Goal: Task Accomplishment & Management: Use online tool/utility

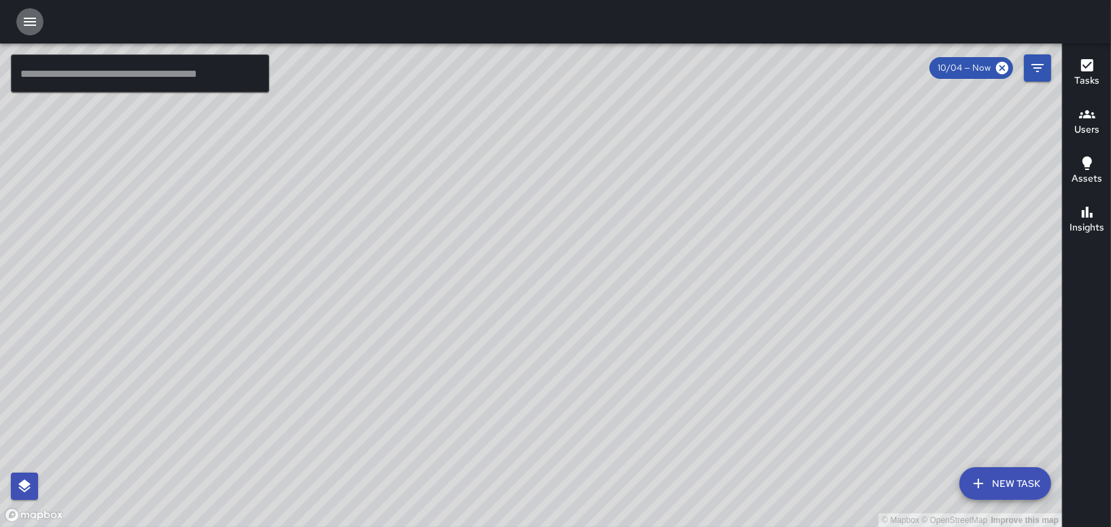
click at [27, 19] on icon "button" at bounding box center [30, 22] width 16 height 16
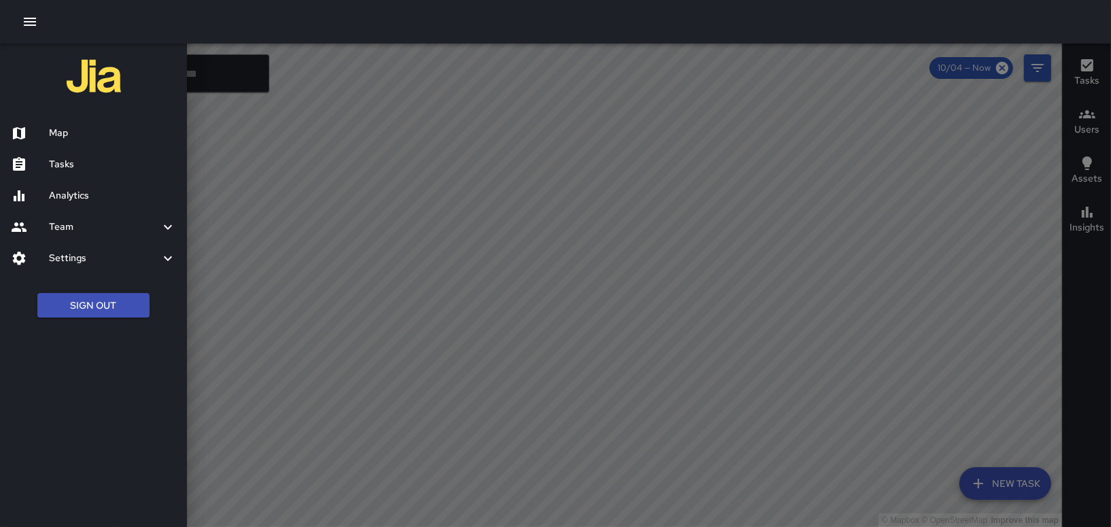
click at [87, 152] on div "Tasks" at bounding box center [93, 164] width 187 height 31
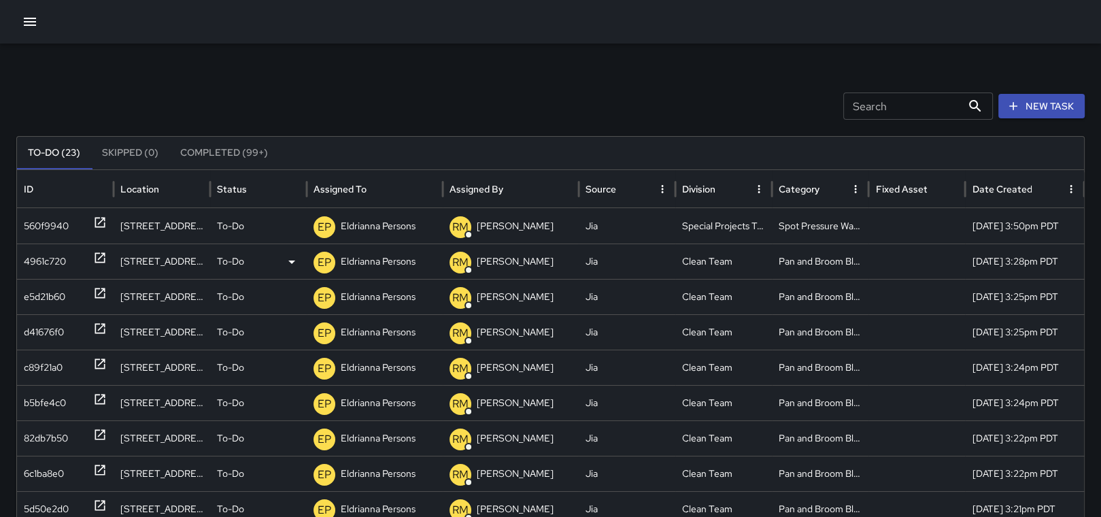
click at [356, 261] on p "Eldrianna Persons" at bounding box center [378, 261] width 75 height 35
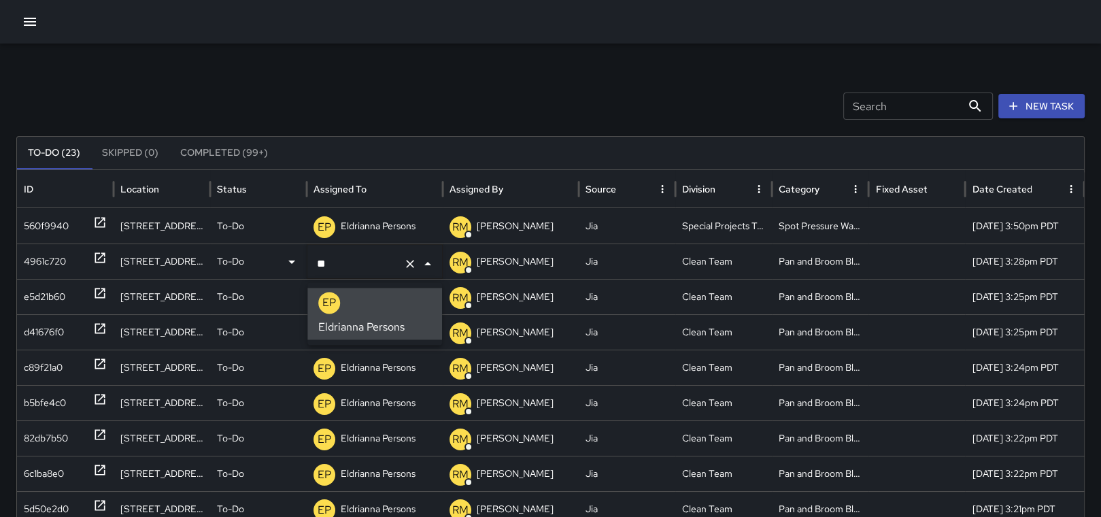
type input "*"
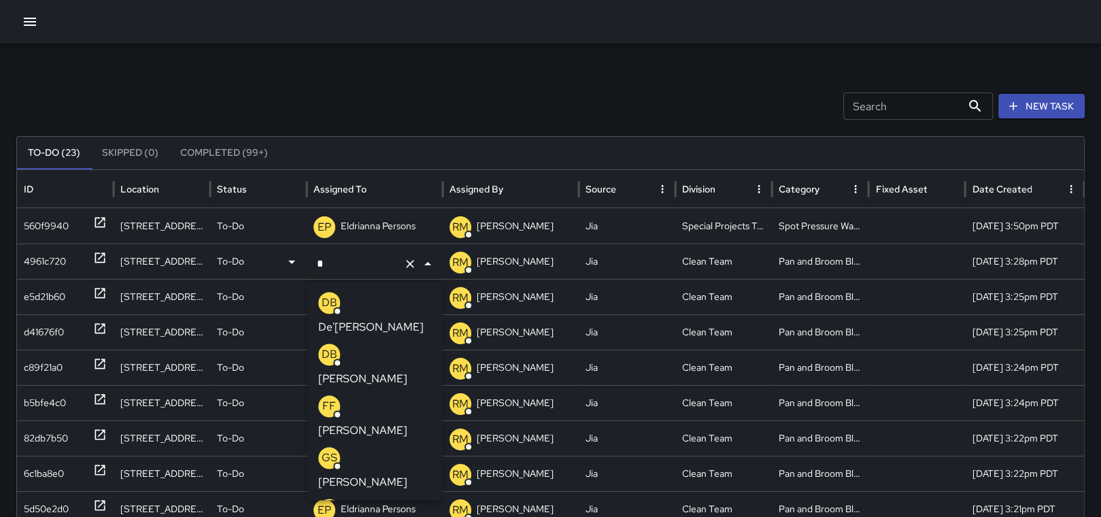
scroll to position [836, 0]
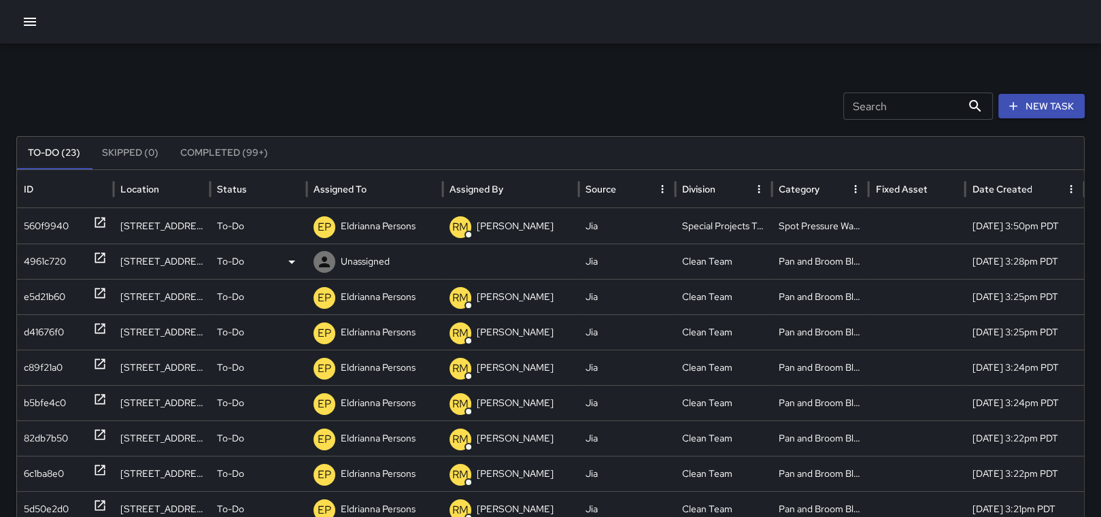
click at [361, 266] on p "Unassigned" at bounding box center [365, 261] width 49 height 35
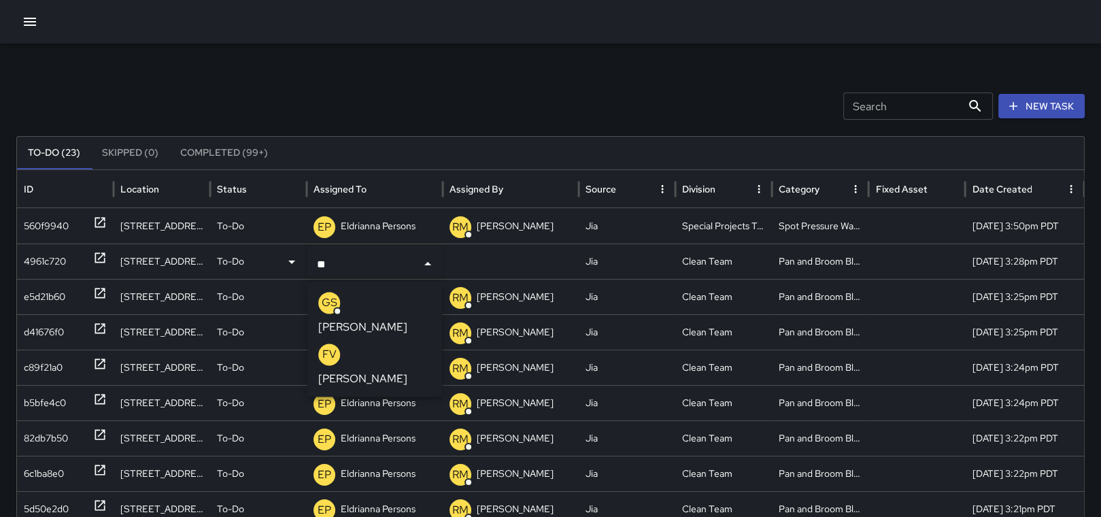
type input "***"
click at [376, 319] on p "[PERSON_NAME]" at bounding box center [362, 327] width 89 height 16
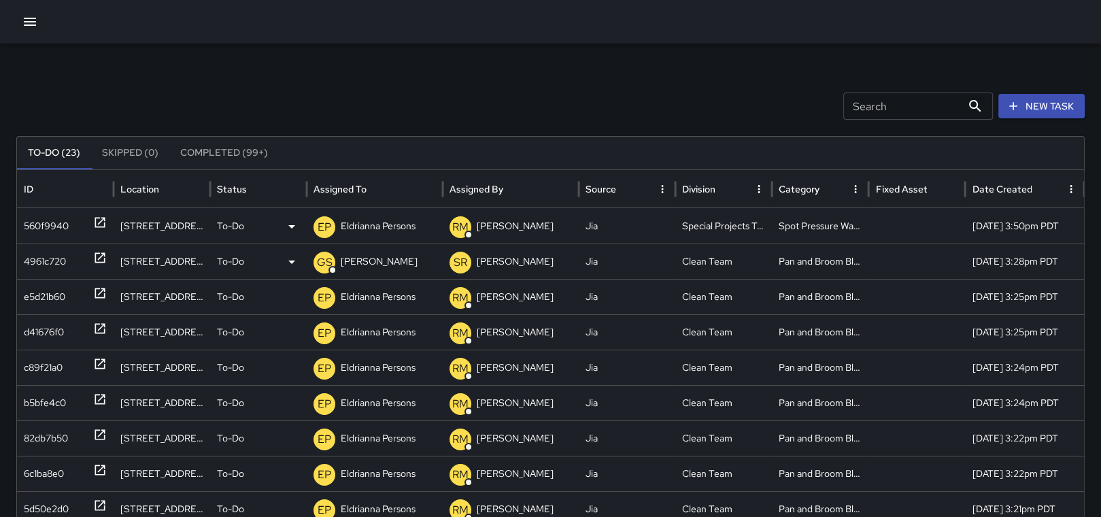
click at [371, 225] on p "Eldrianna Persons" at bounding box center [378, 226] width 75 height 35
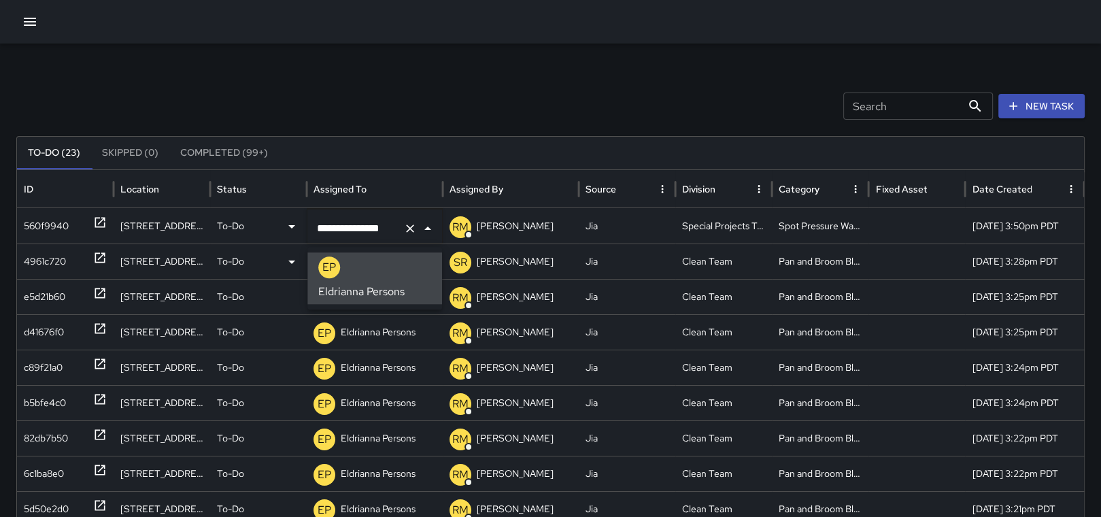
scroll to position [0, 0]
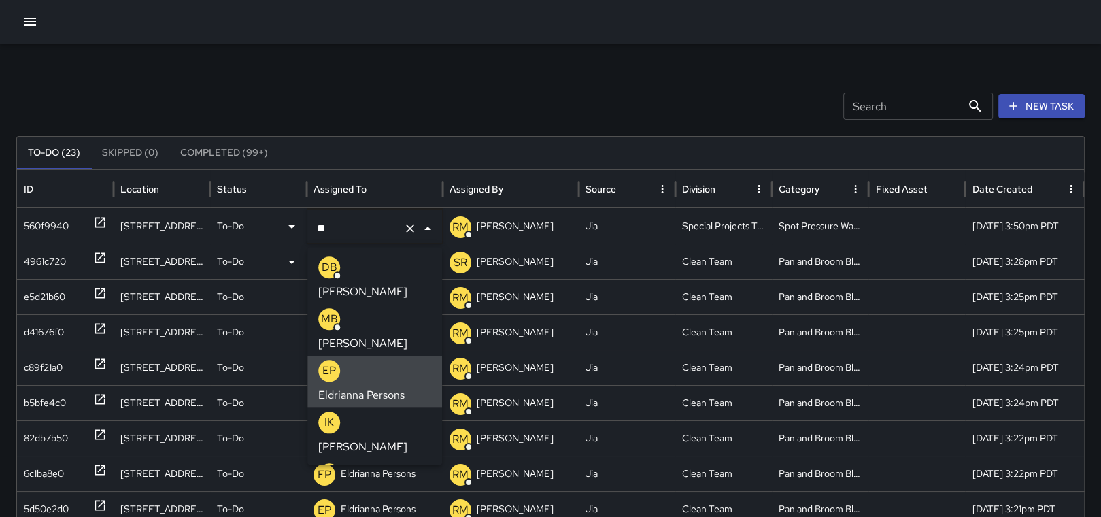
type input "*"
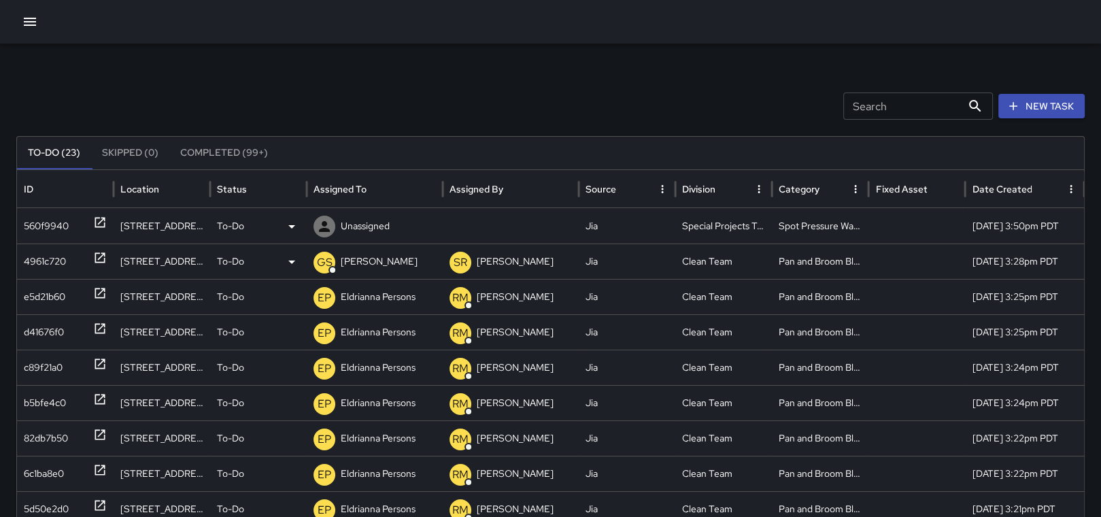
click at [369, 237] on p "Unassigned" at bounding box center [365, 226] width 49 height 35
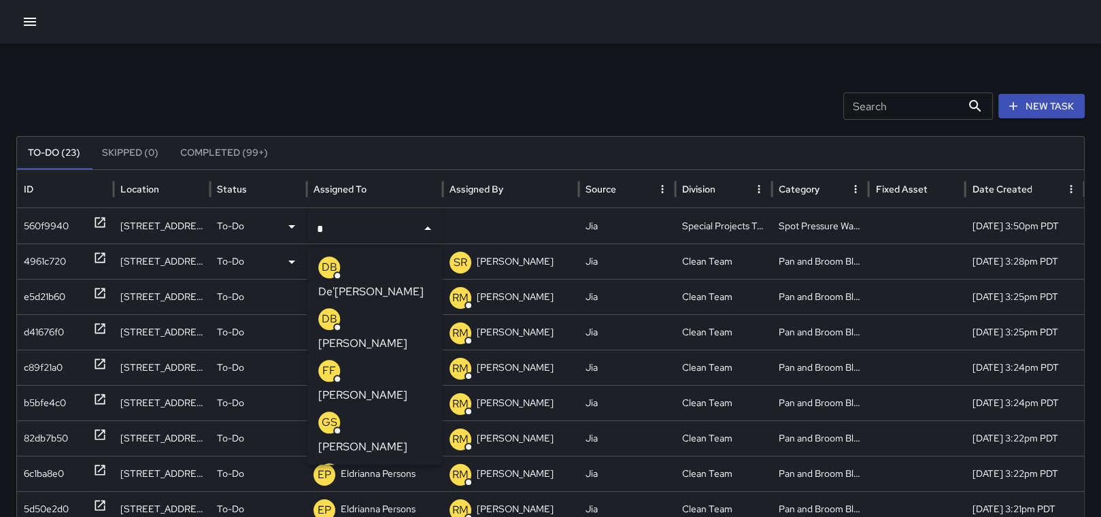
type input "**"
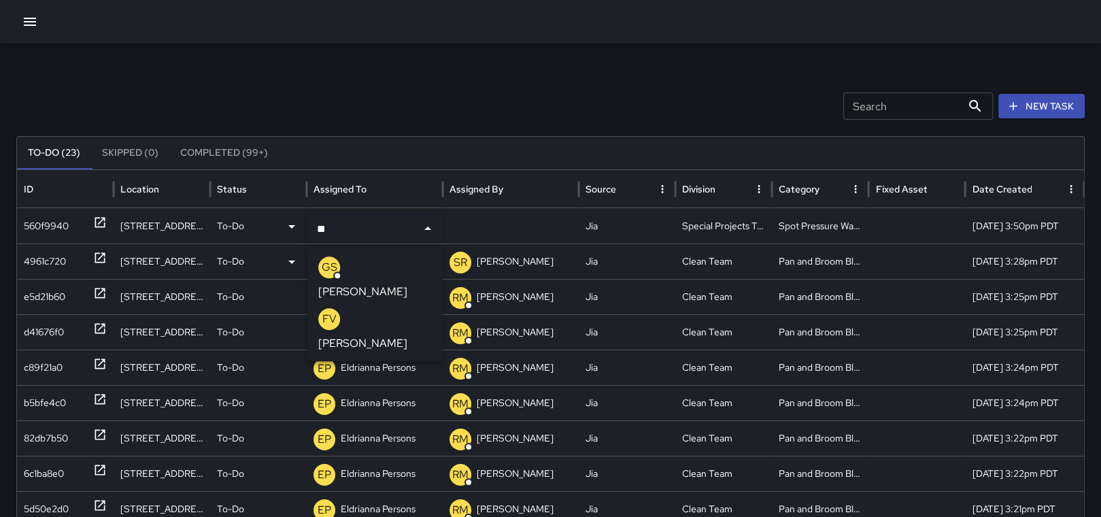
click at [377, 283] on p "[PERSON_NAME]" at bounding box center [362, 291] width 89 height 16
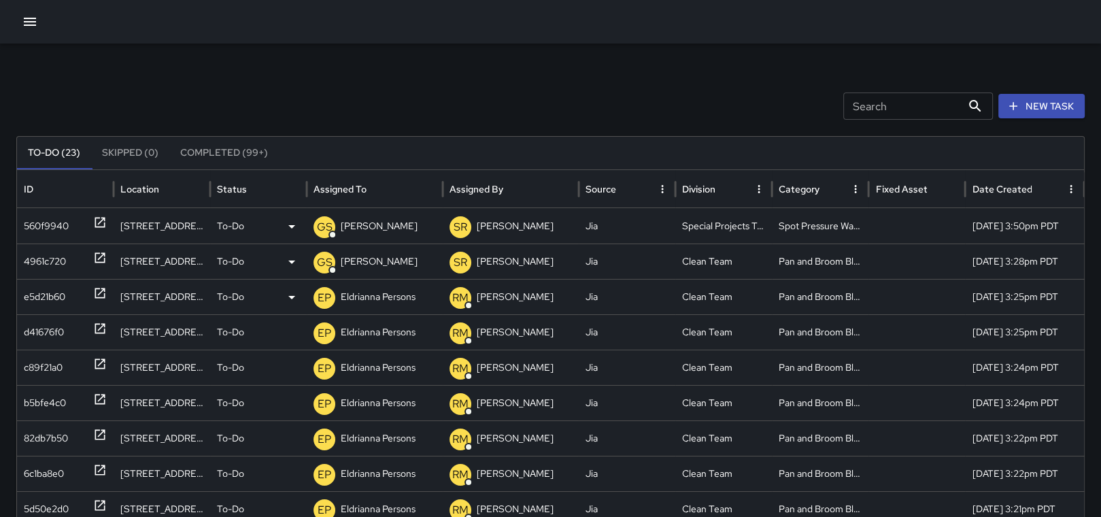
click at [349, 294] on p "Eldrianna Persons" at bounding box center [378, 296] width 75 height 35
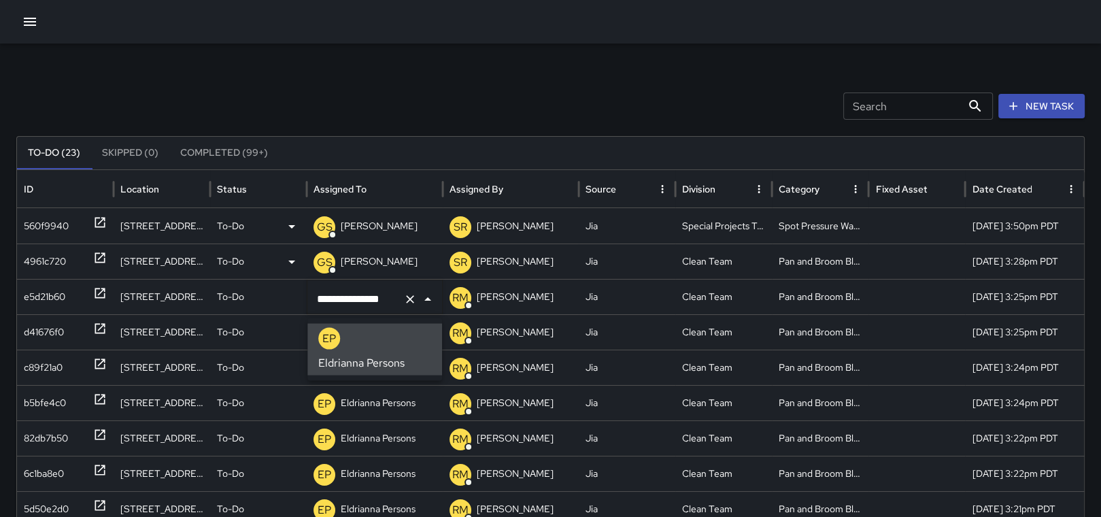
scroll to position [0, 0]
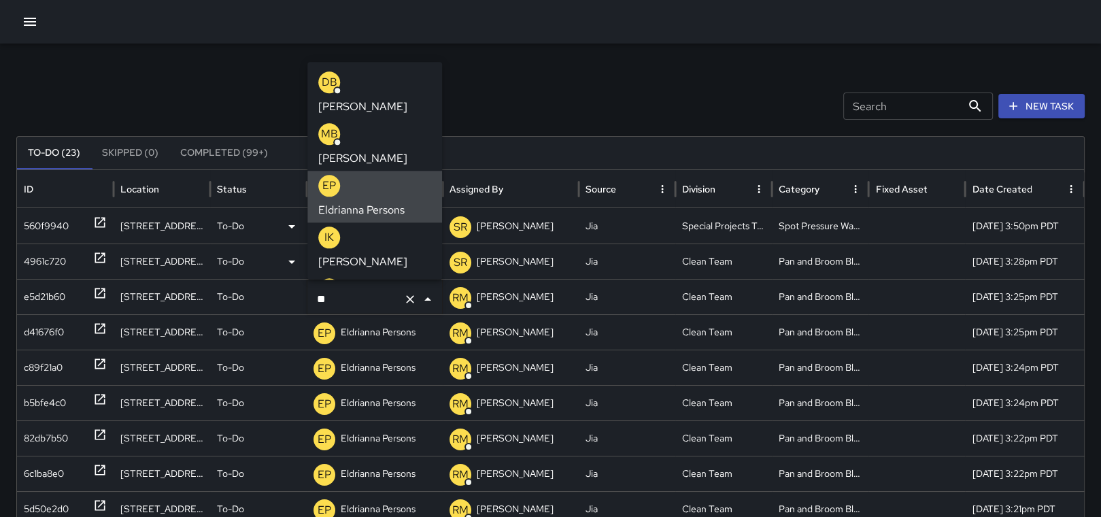
type input "*"
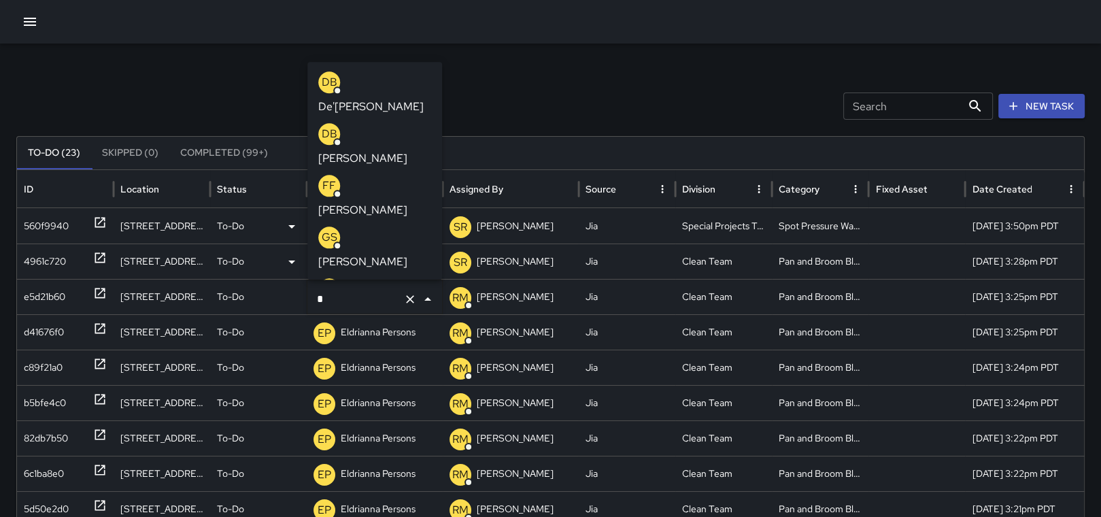
scroll to position [836, 0]
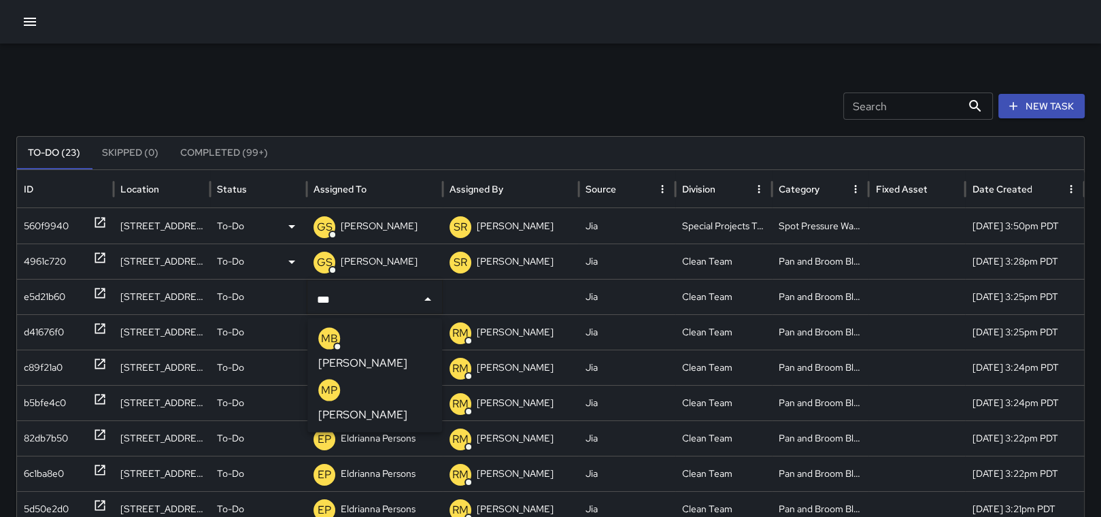
type input "****"
click at [380, 355] on p "[PERSON_NAME]" at bounding box center [362, 363] width 89 height 16
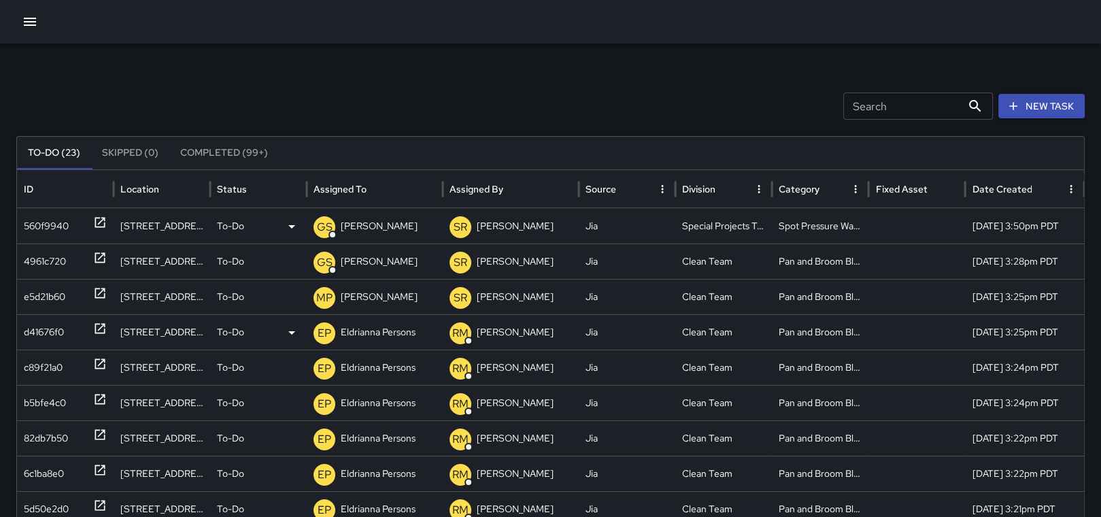
click at [358, 325] on p "Eldrianna Persons" at bounding box center [378, 332] width 75 height 35
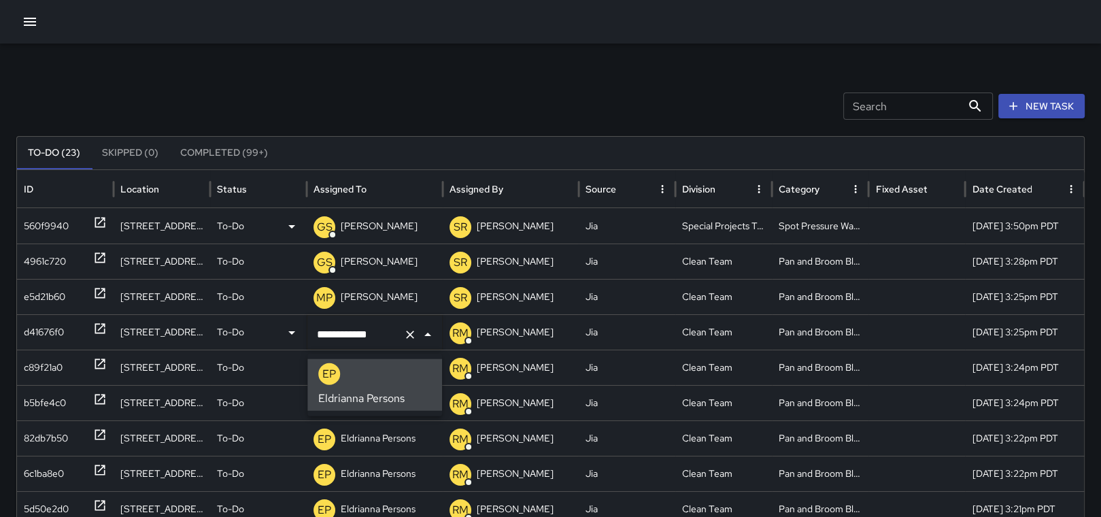
scroll to position [0, 0]
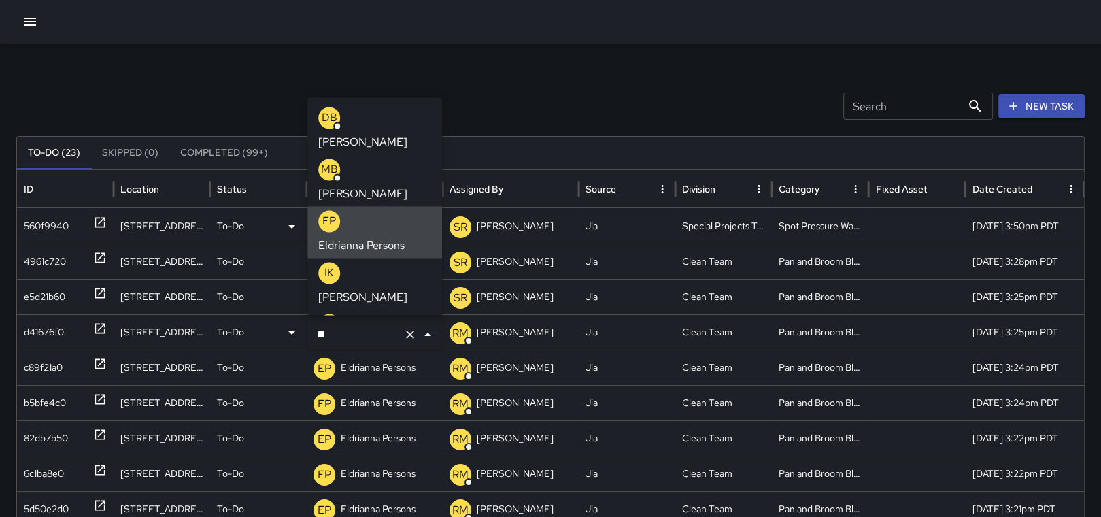
type input "*"
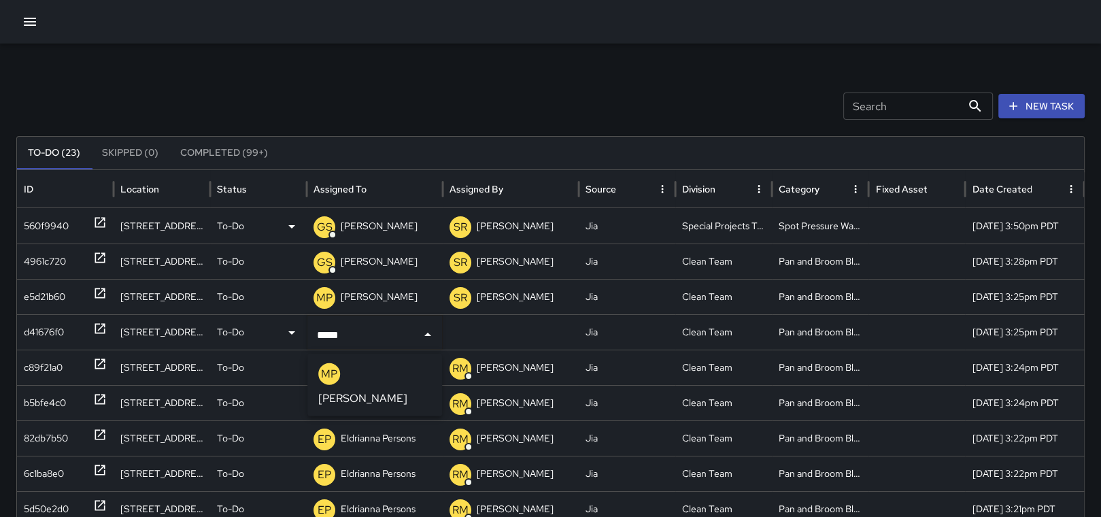
type input "******"
click at [376, 390] on p "[PERSON_NAME]" at bounding box center [362, 398] width 89 height 16
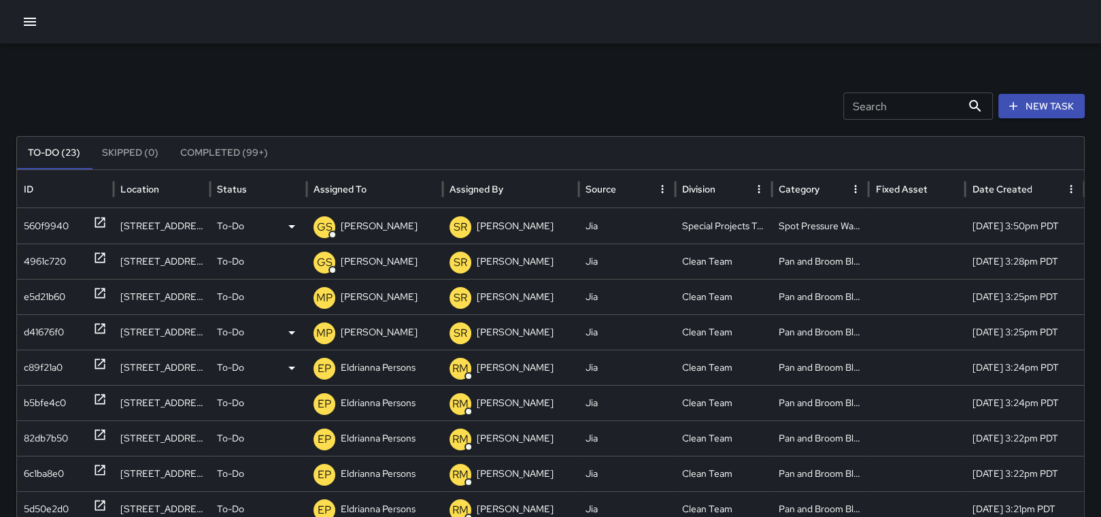
click at [381, 366] on p "Eldrianna Persons" at bounding box center [378, 367] width 75 height 35
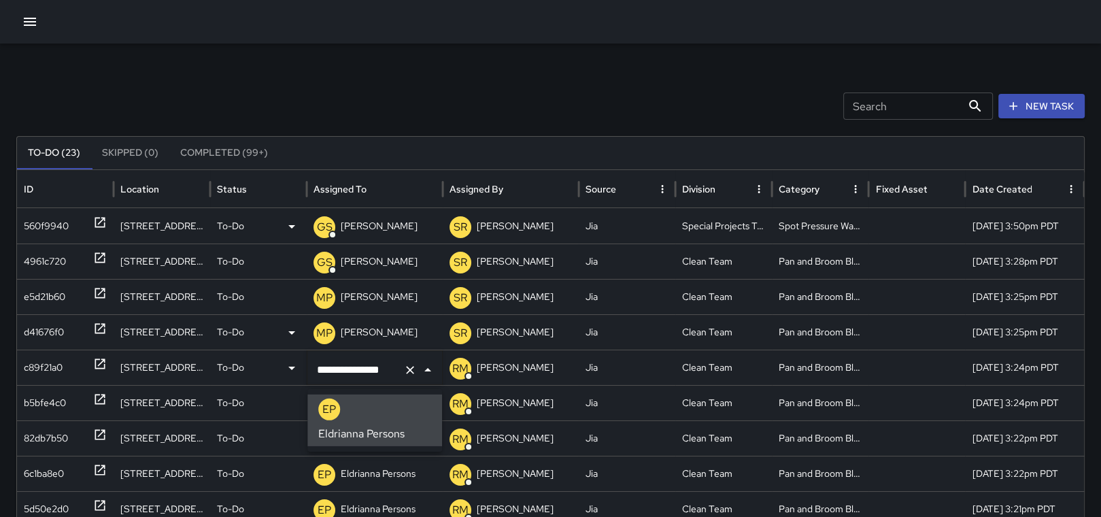
scroll to position [0, 0]
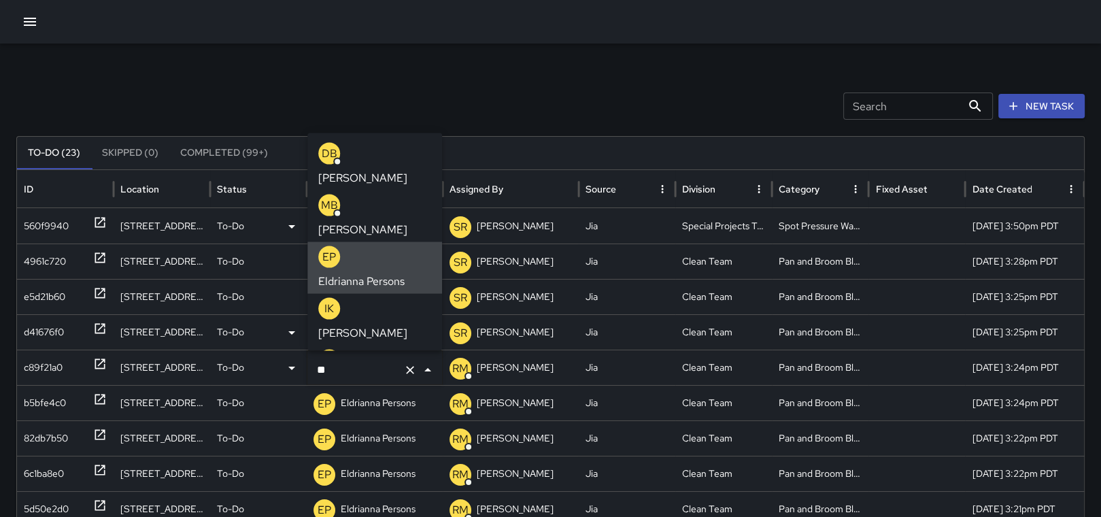
type input "*"
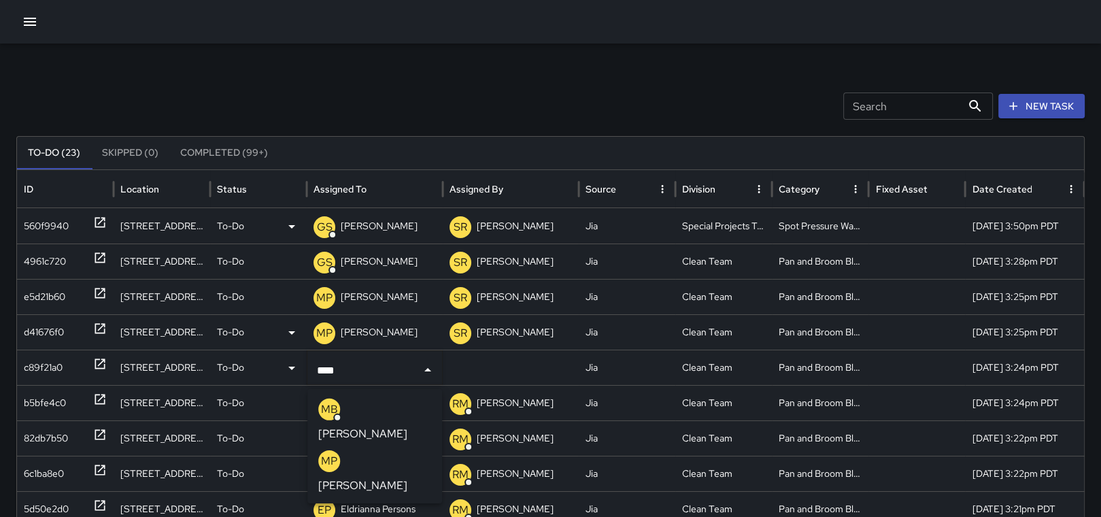
type input "*****"
click at [383, 426] on p "[PERSON_NAME]" at bounding box center [362, 434] width 89 height 16
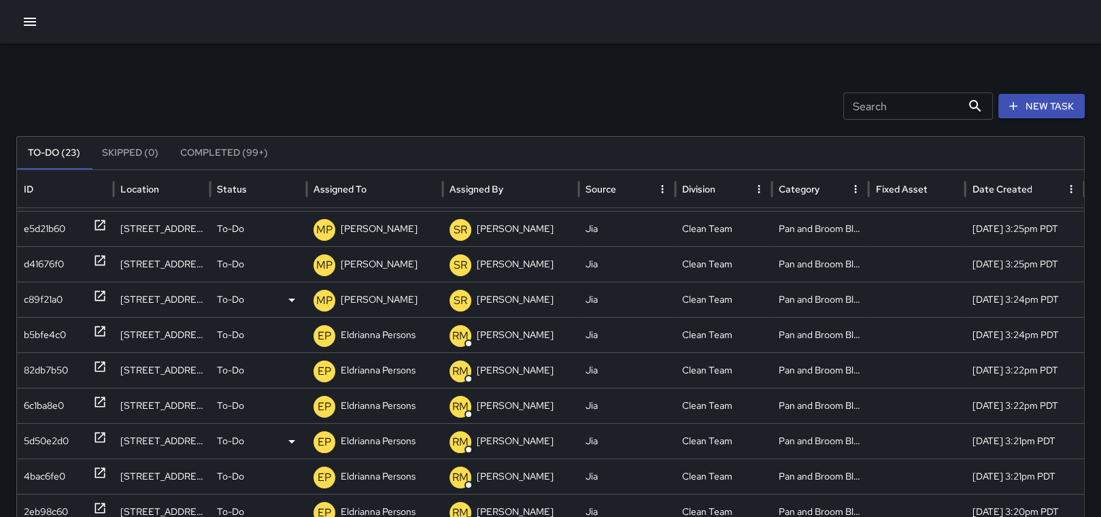
scroll to position [0, 0]
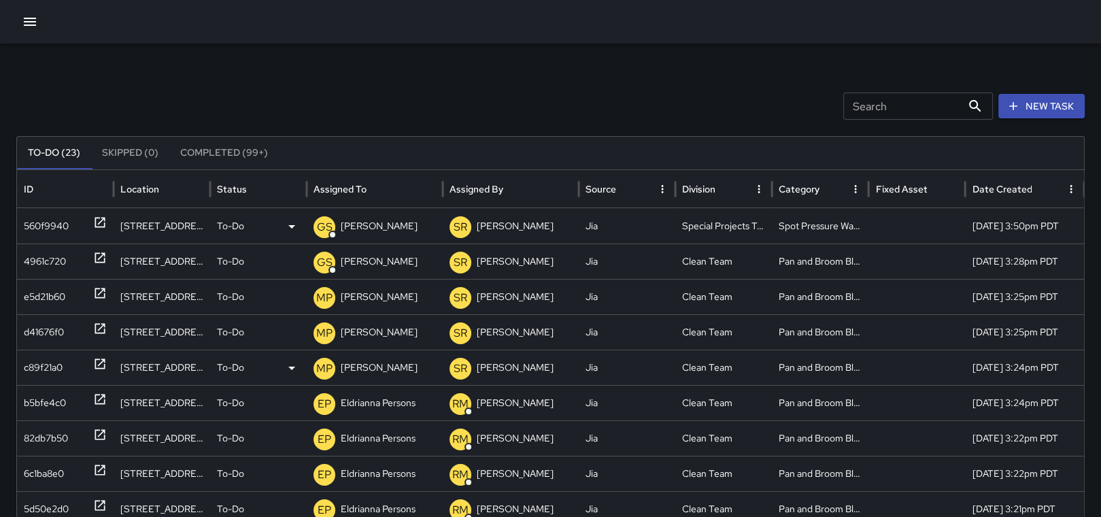
click at [376, 227] on p "[PERSON_NAME]" at bounding box center [379, 226] width 77 height 35
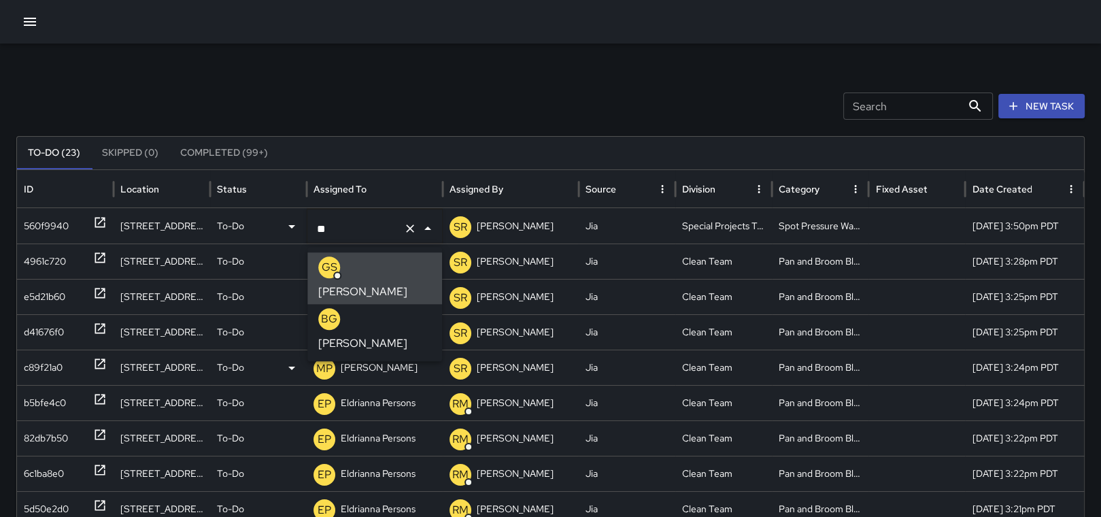
type input "*"
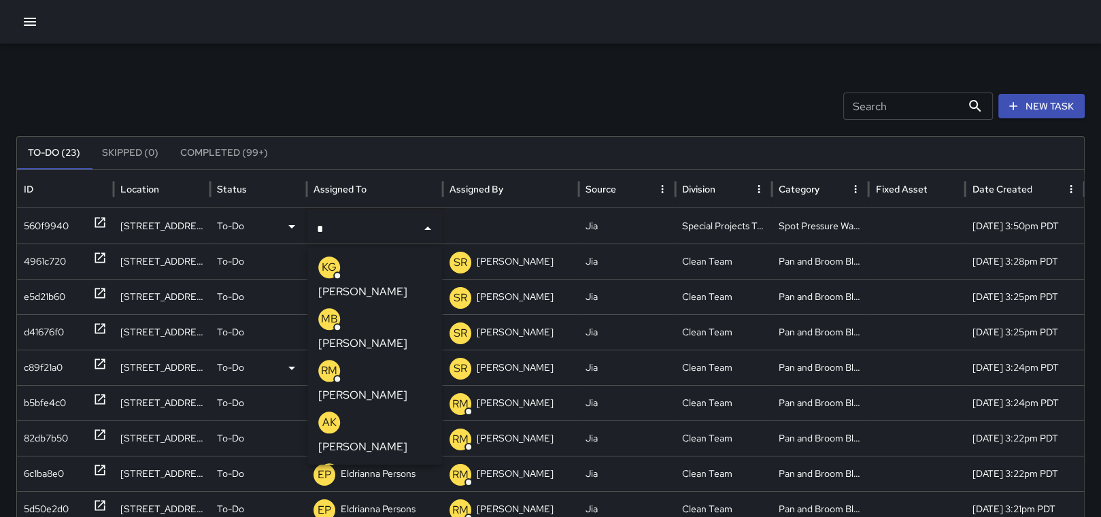
type input "**"
click at [360, 283] on p "[PERSON_NAME]" at bounding box center [362, 291] width 89 height 16
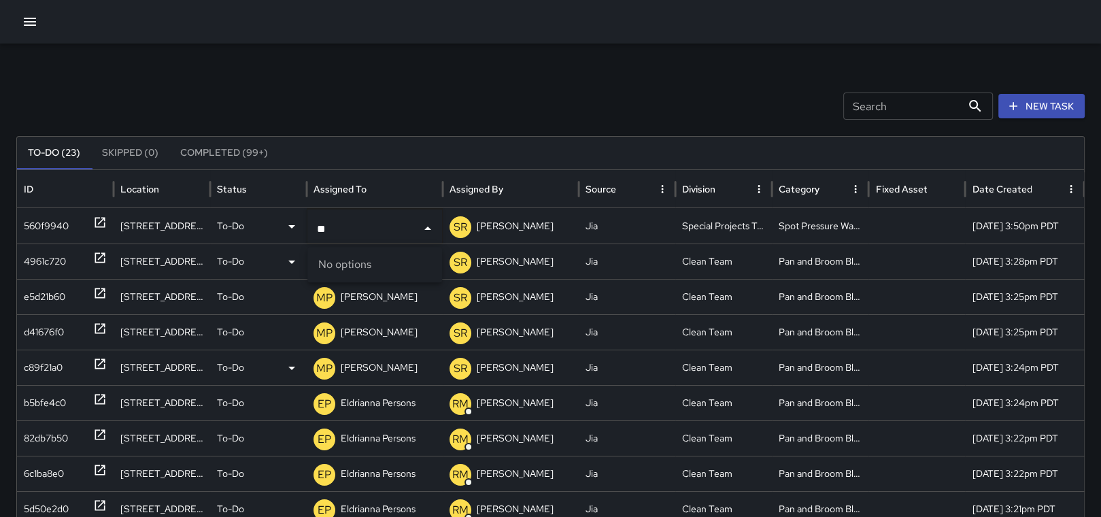
type input "*"
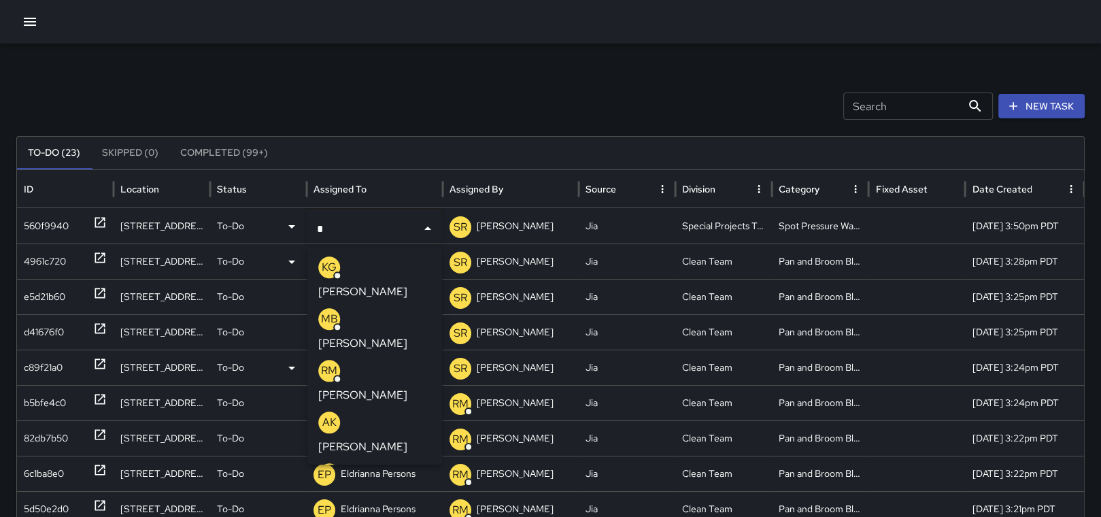
type input "**"
click at [381, 283] on p "[PERSON_NAME]" at bounding box center [362, 291] width 89 height 16
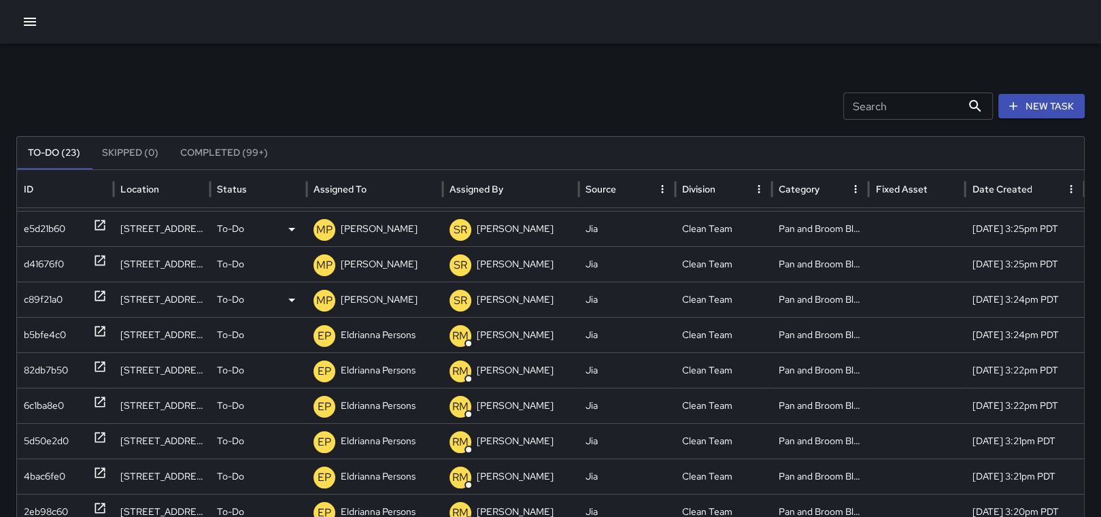
scroll to position [127, 0]
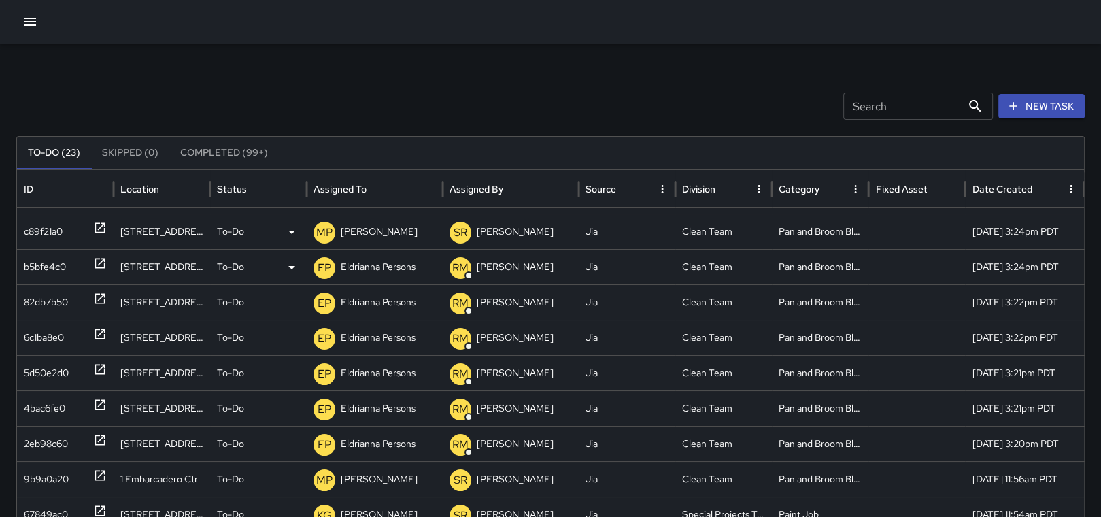
click at [362, 267] on p "Eldrianna Persons" at bounding box center [378, 267] width 75 height 35
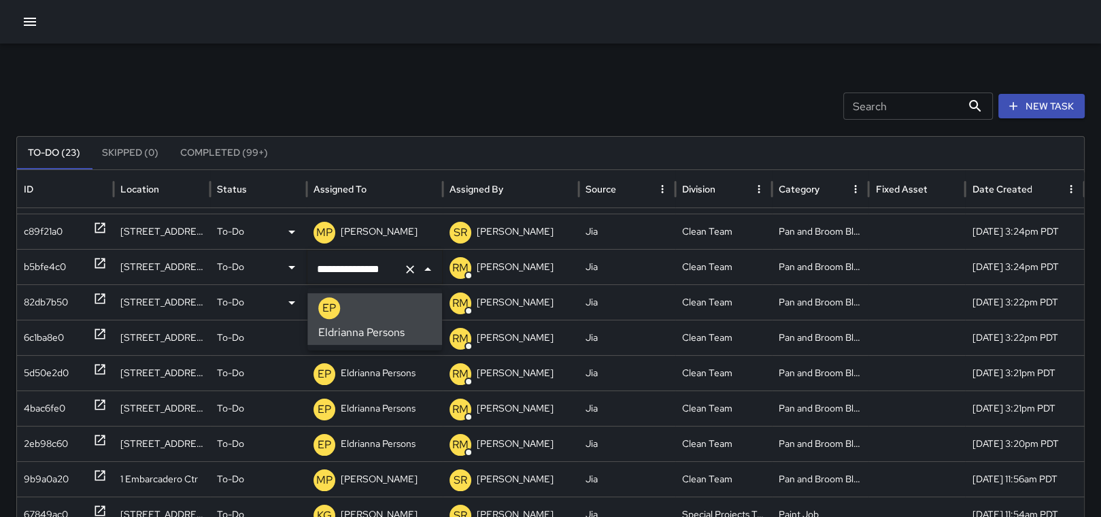
scroll to position [0, 0]
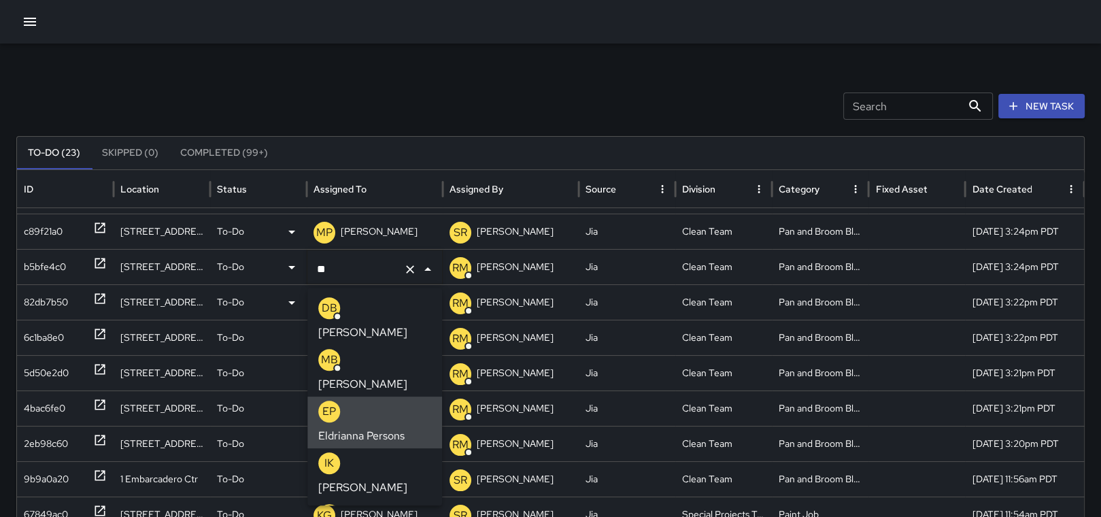
type input "*"
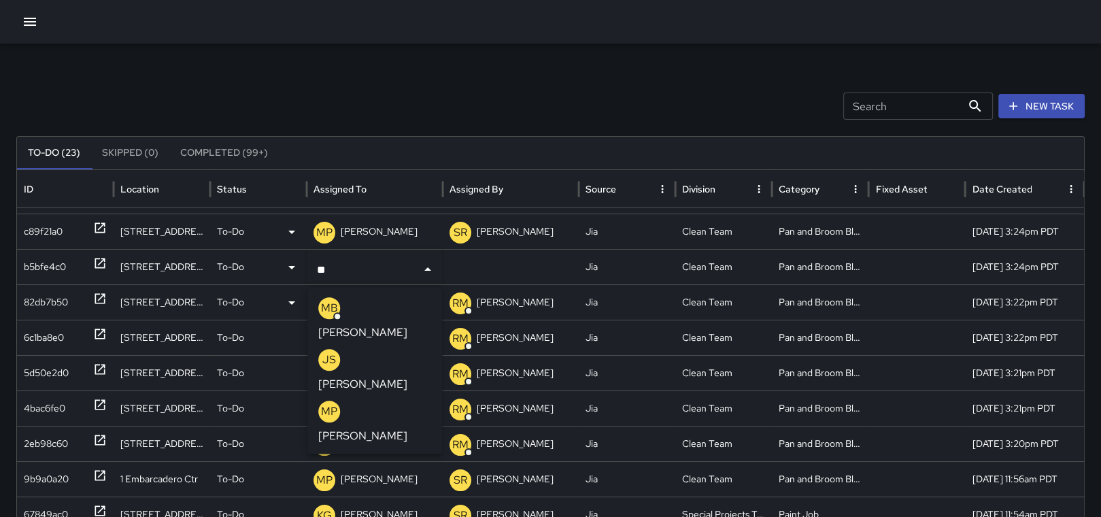
type input "***"
click at [389, 368] on div "MP [PERSON_NAME]" at bounding box center [374, 371] width 113 height 44
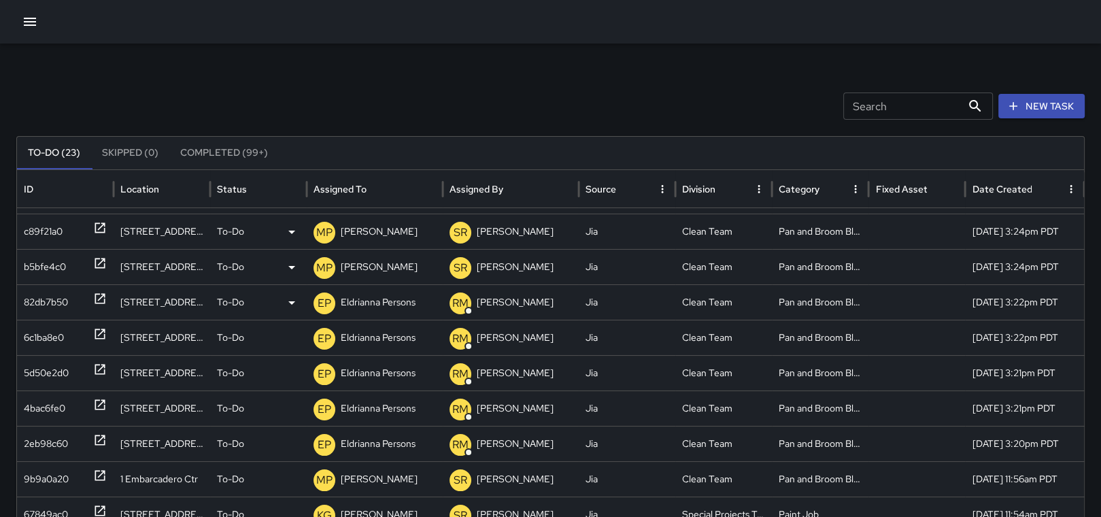
click at [358, 303] on p "Eldrianna Persons" at bounding box center [378, 302] width 75 height 35
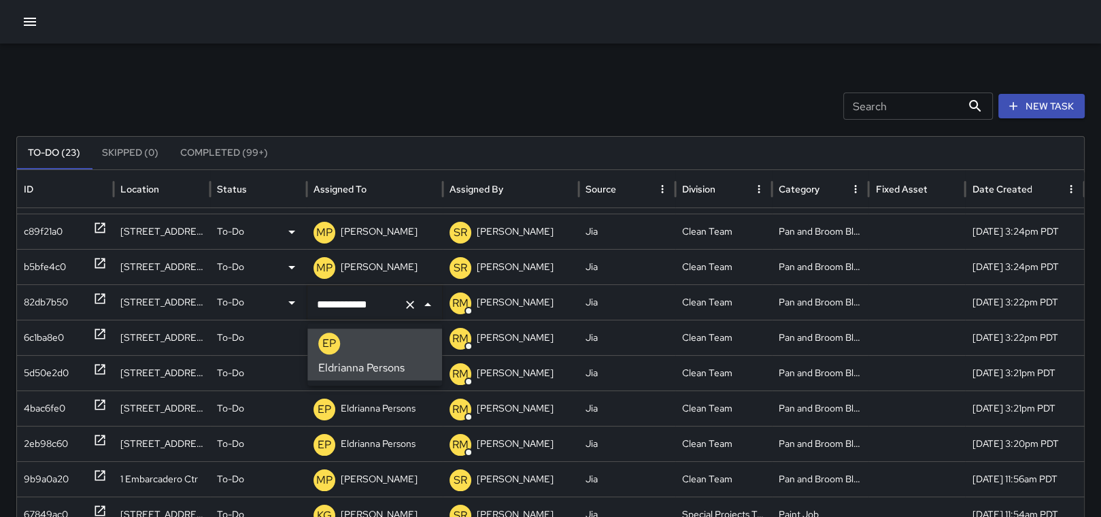
scroll to position [0, 0]
type input "**"
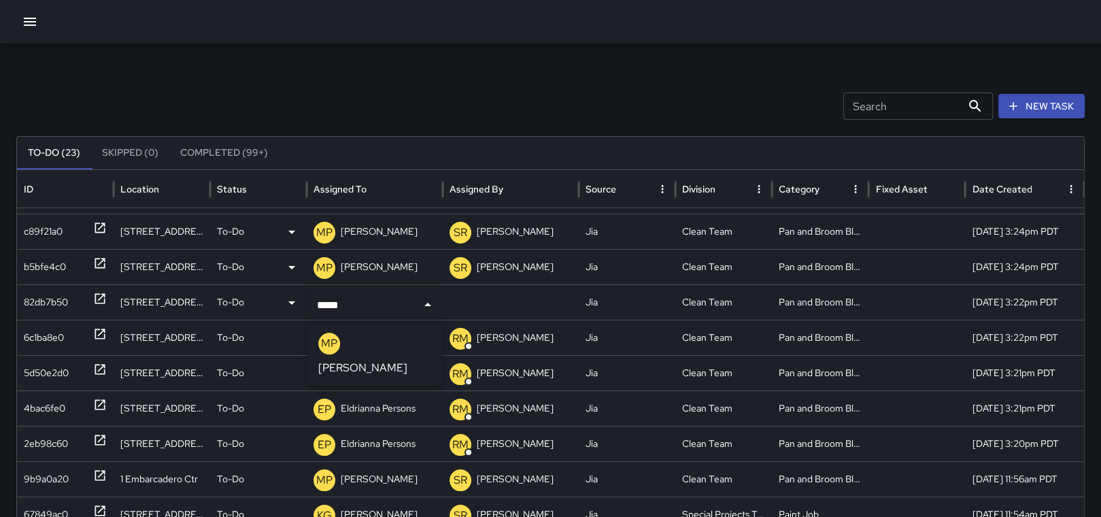
type input "******"
click at [354, 360] on p "[PERSON_NAME]" at bounding box center [362, 368] width 89 height 16
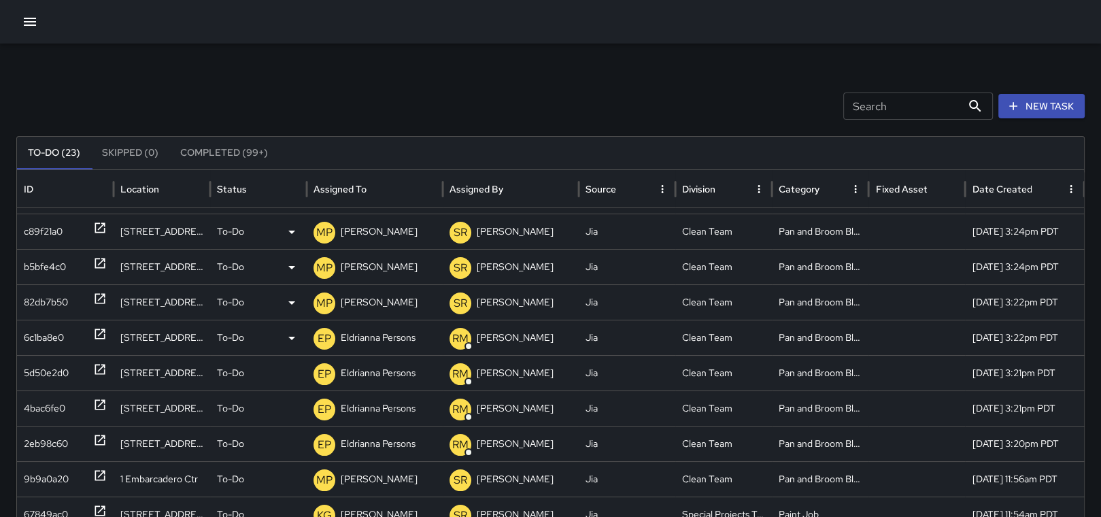
click at [385, 332] on p "Eldrianna Persons" at bounding box center [378, 337] width 75 height 35
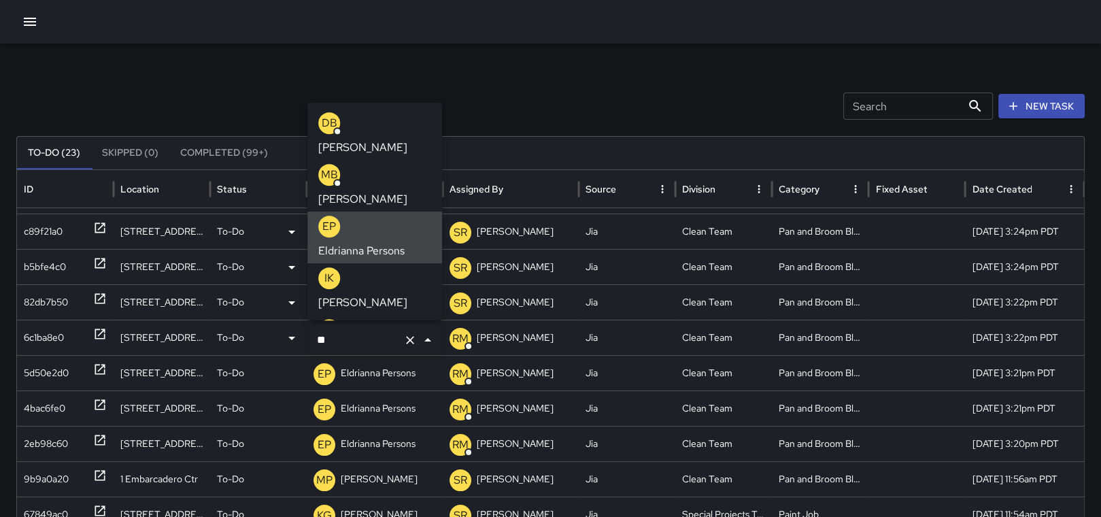
type input "*"
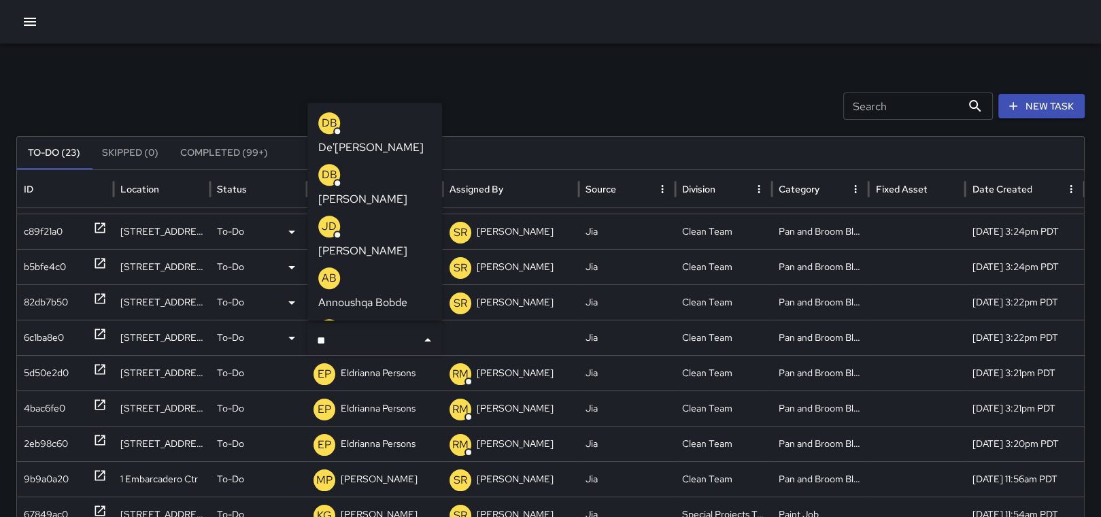
type input "***"
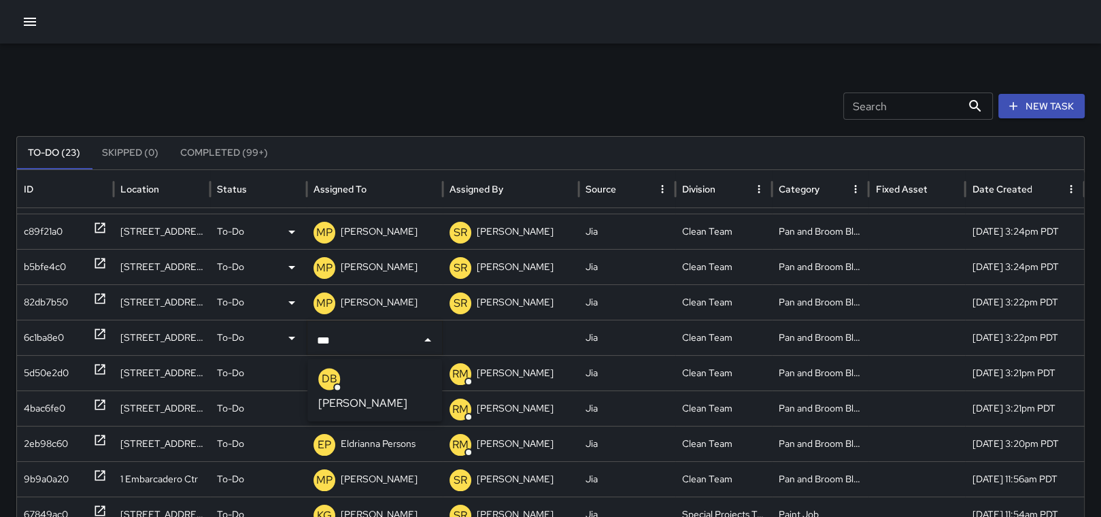
click at [391, 395] on p "[PERSON_NAME]" at bounding box center [362, 403] width 89 height 16
click at [377, 377] on p "Eldrianna Persons" at bounding box center [378, 373] width 75 height 35
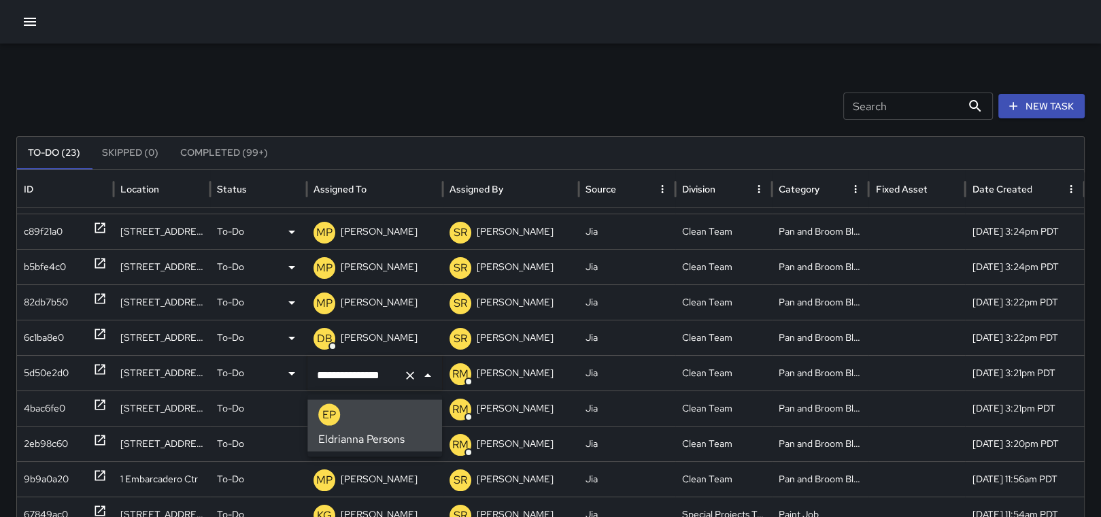
scroll to position [0, 0]
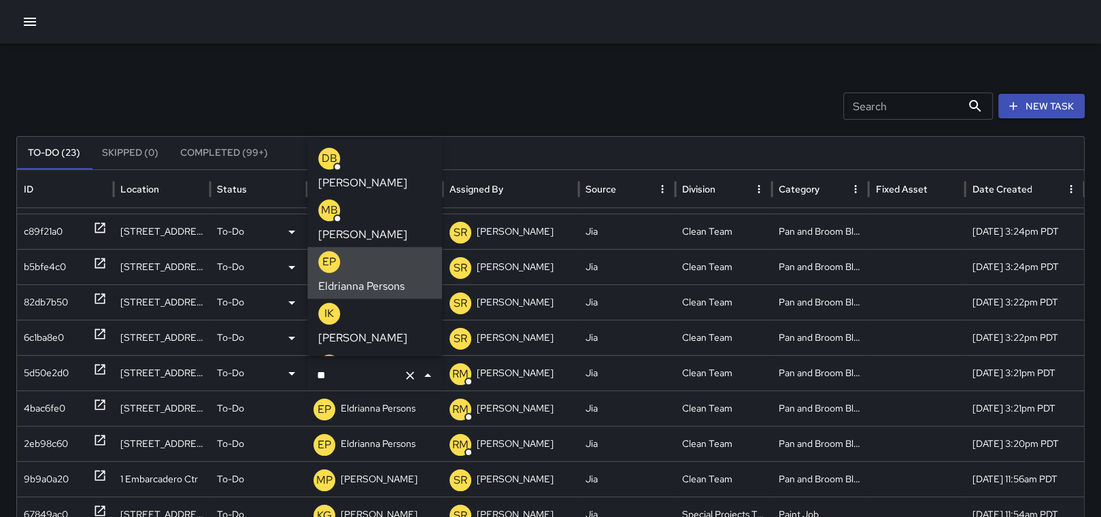
type input "*"
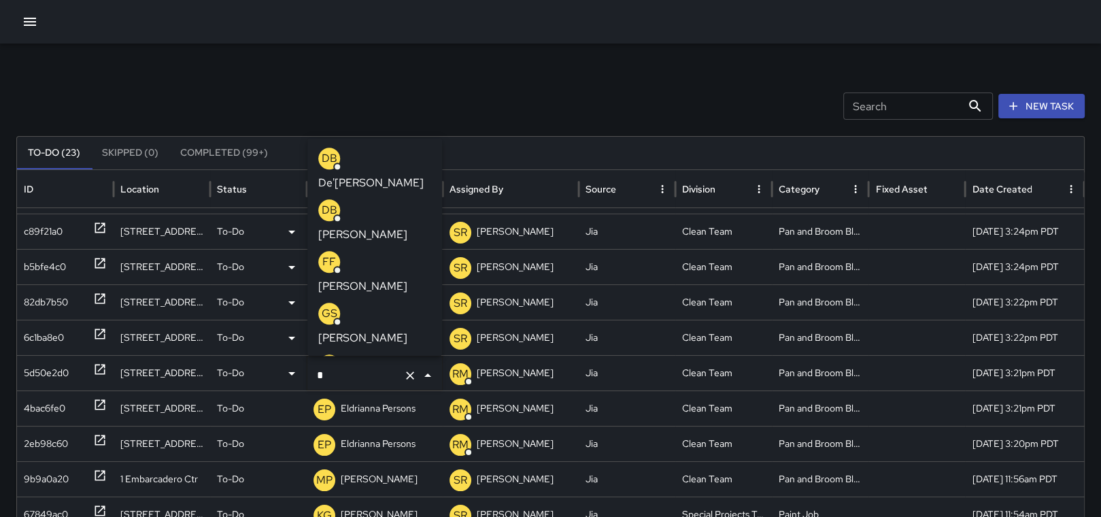
scroll to position [836, 0]
type input "***"
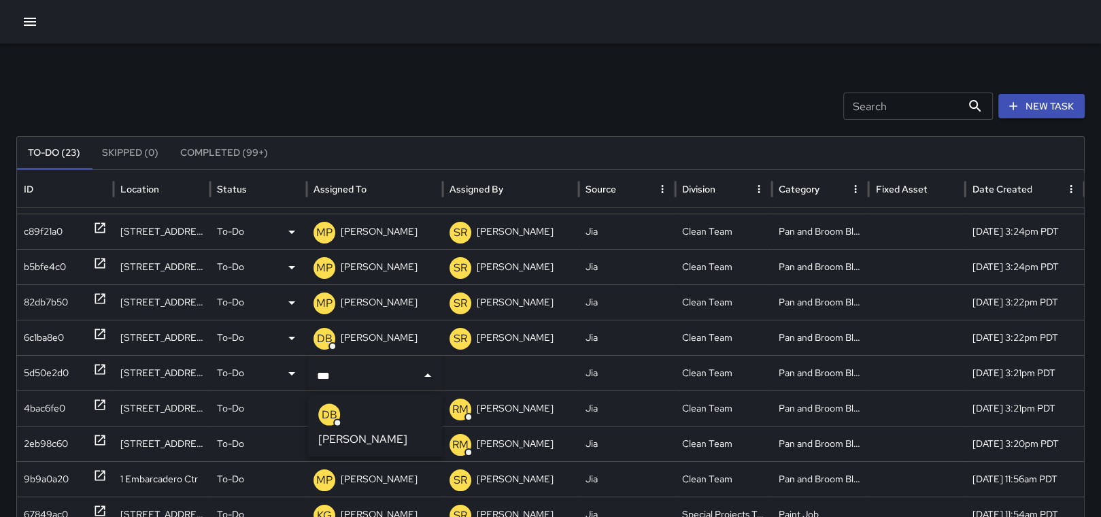
click at [375, 430] on p "[PERSON_NAME]" at bounding box center [362, 438] width 89 height 16
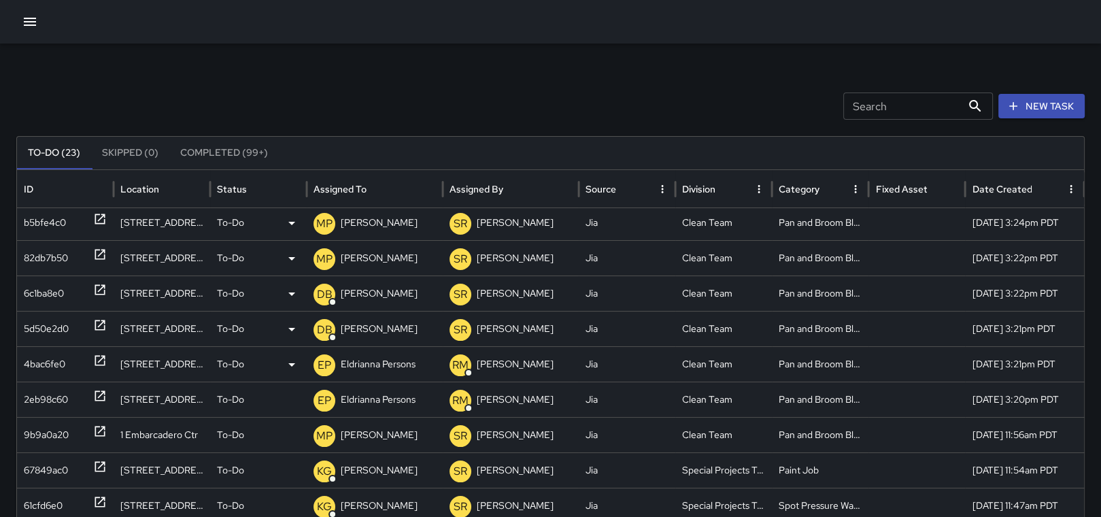
scroll to position [190, 0]
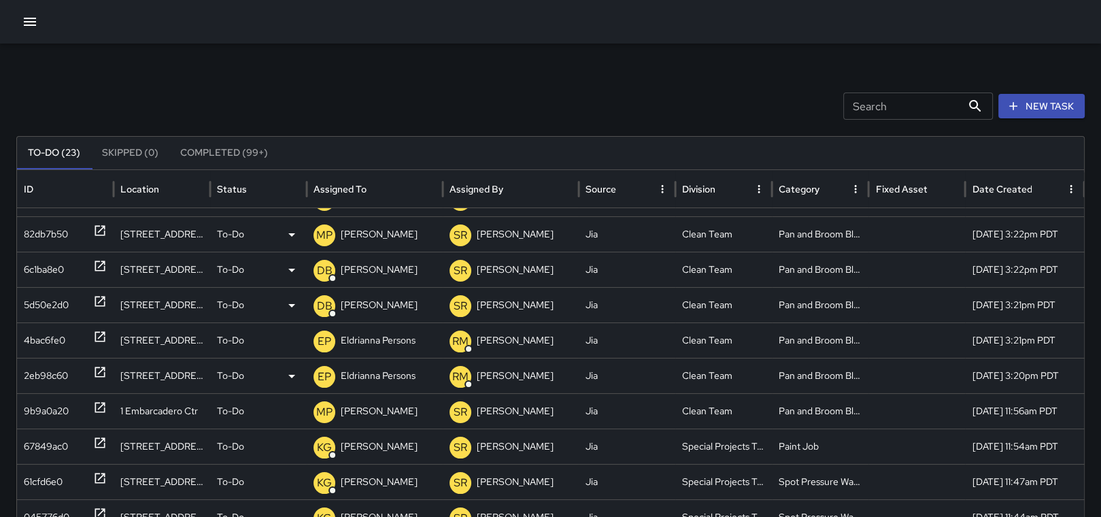
click at [373, 375] on p "Eldrianna Persons" at bounding box center [378, 375] width 75 height 35
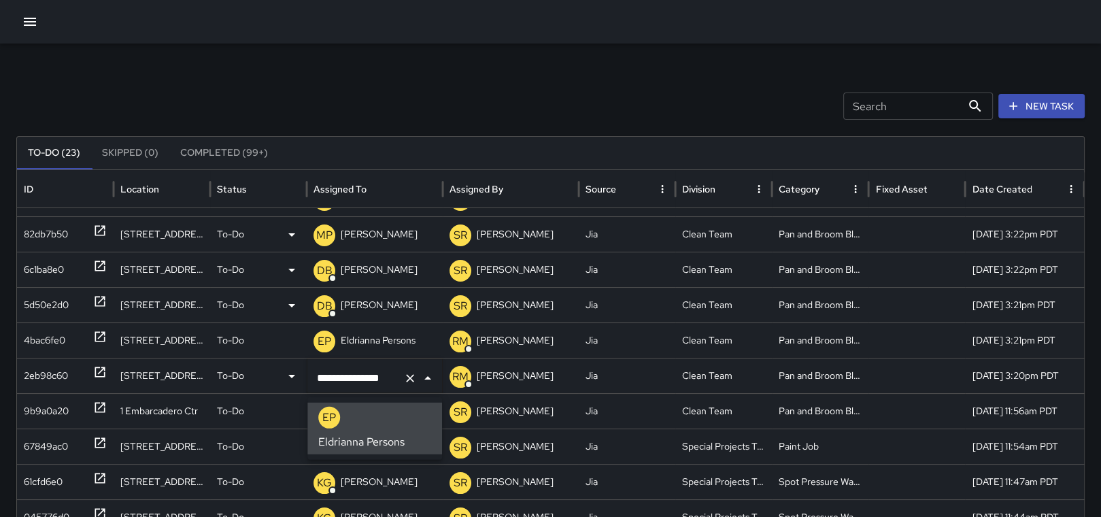
scroll to position [0, 0]
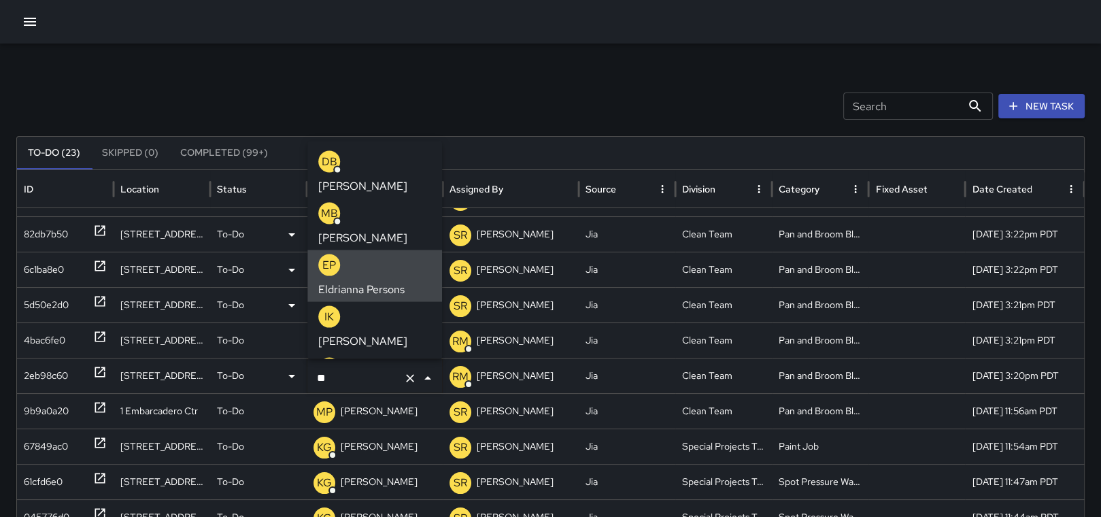
type input "*"
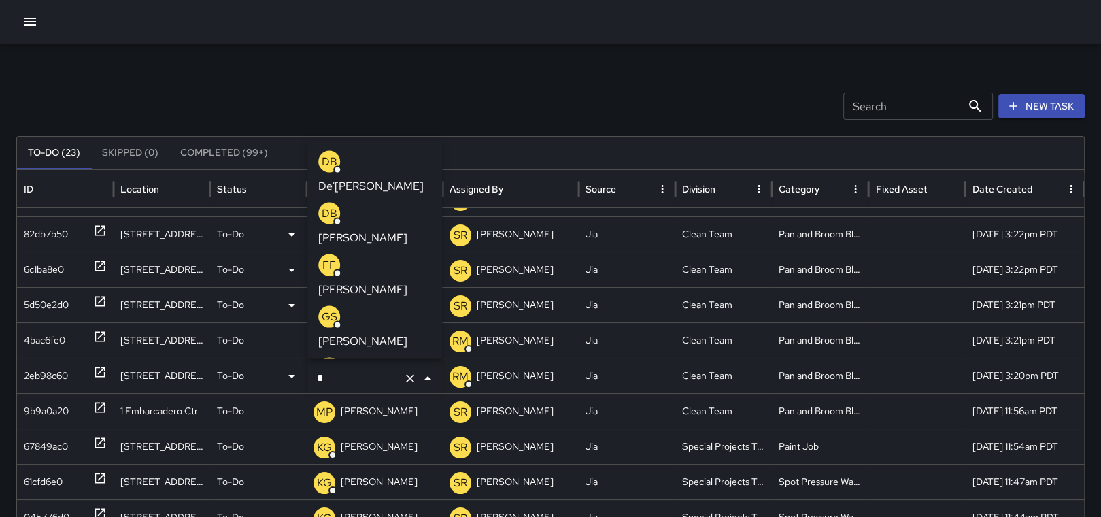
scroll to position [836, 0]
type input "**"
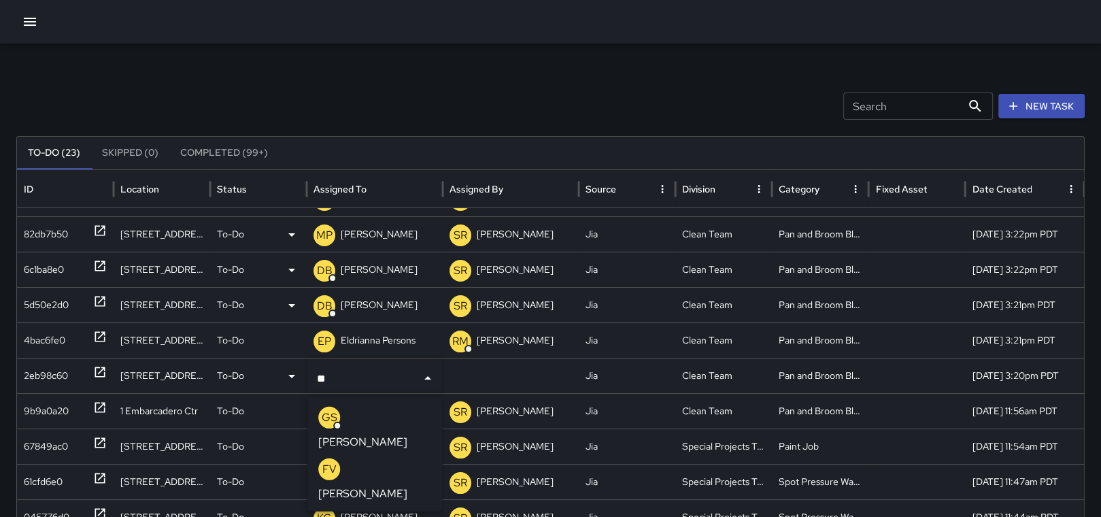
click at [378, 434] on p "[PERSON_NAME]" at bounding box center [362, 442] width 89 height 16
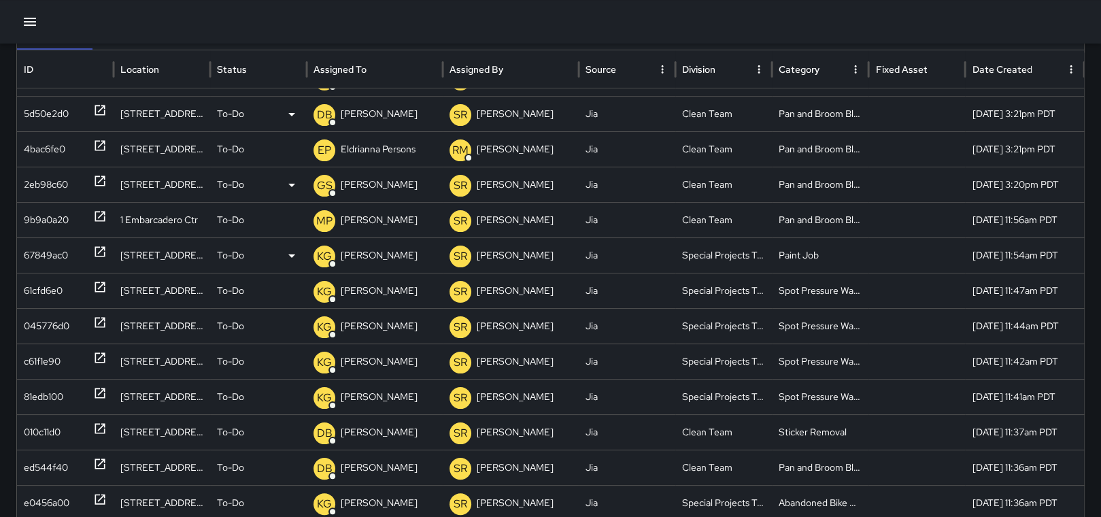
scroll to position [136, 0]
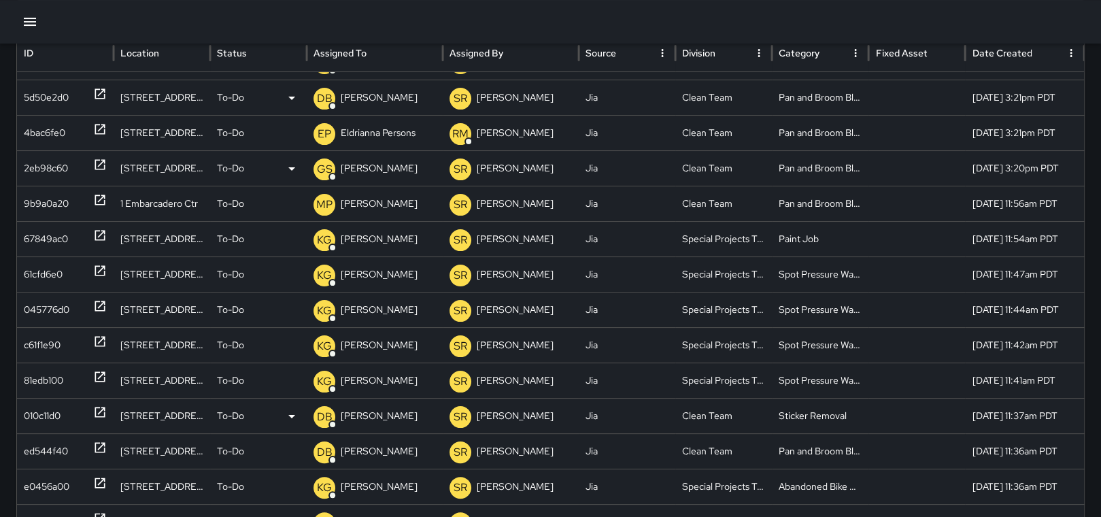
click at [379, 415] on p "[PERSON_NAME]" at bounding box center [379, 415] width 77 height 35
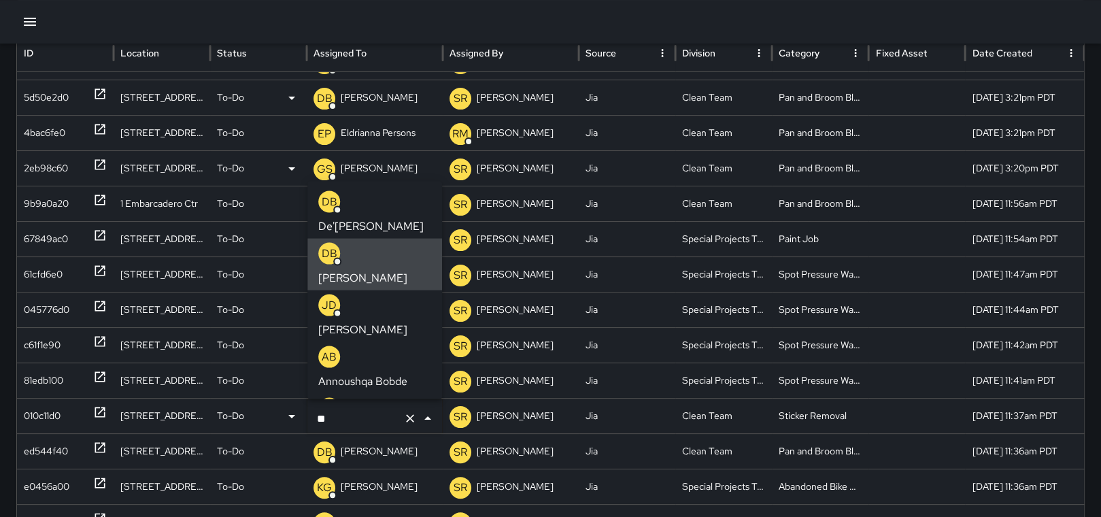
type input "*"
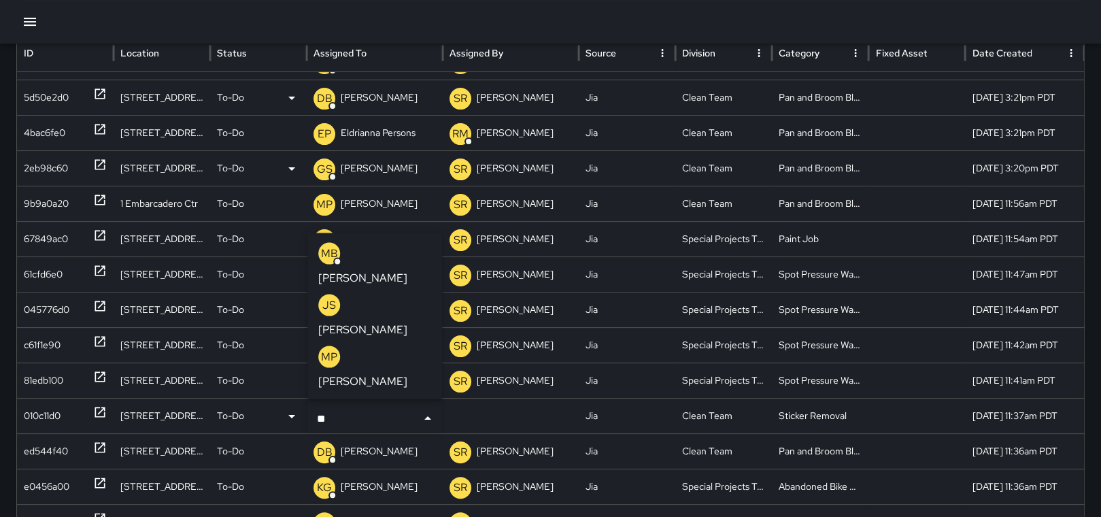
type input "***"
click at [364, 379] on p "[PERSON_NAME]" at bounding box center [362, 381] width 89 height 16
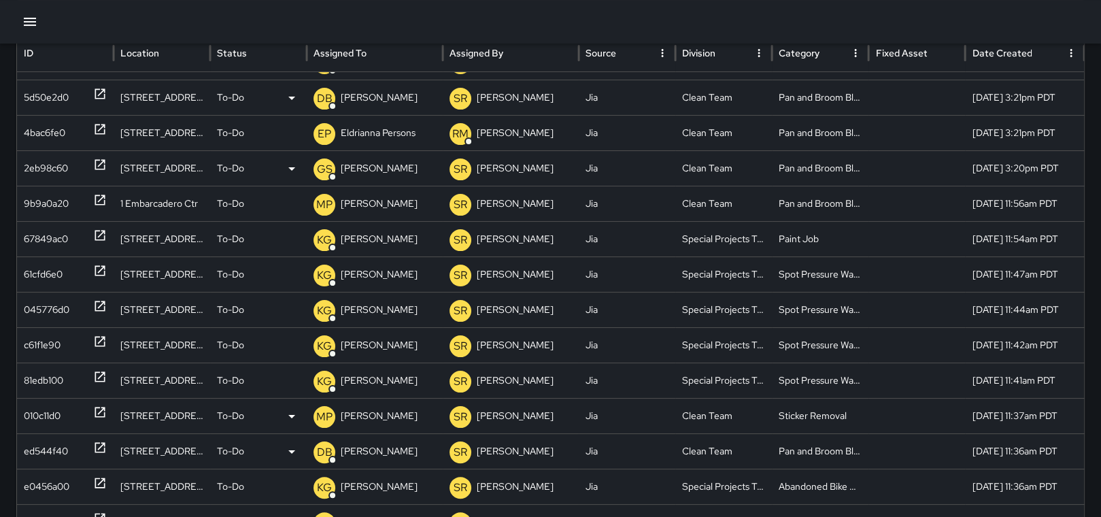
click at [381, 449] on p "[PERSON_NAME]" at bounding box center [379, 451] width 77 height 35
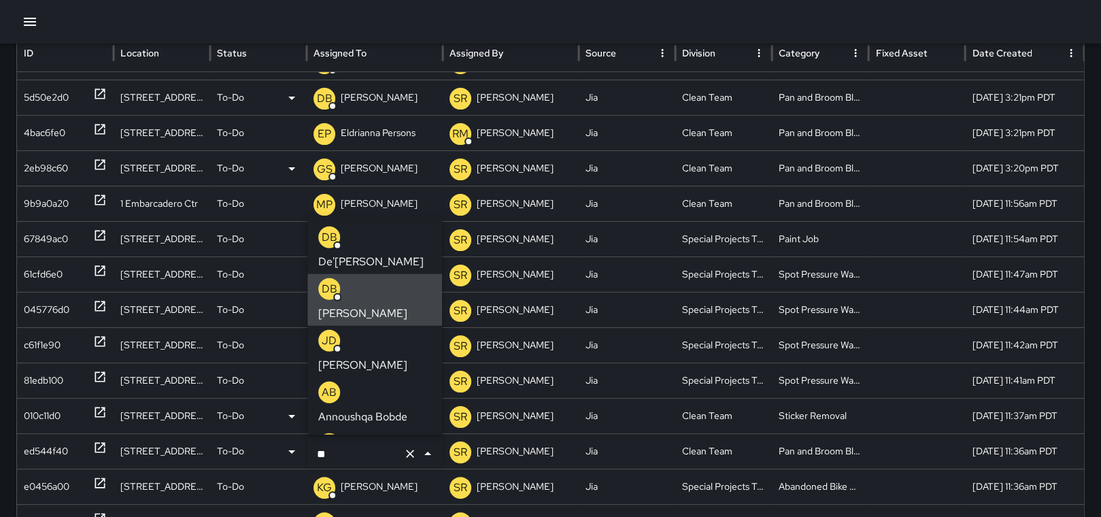
type input "*"
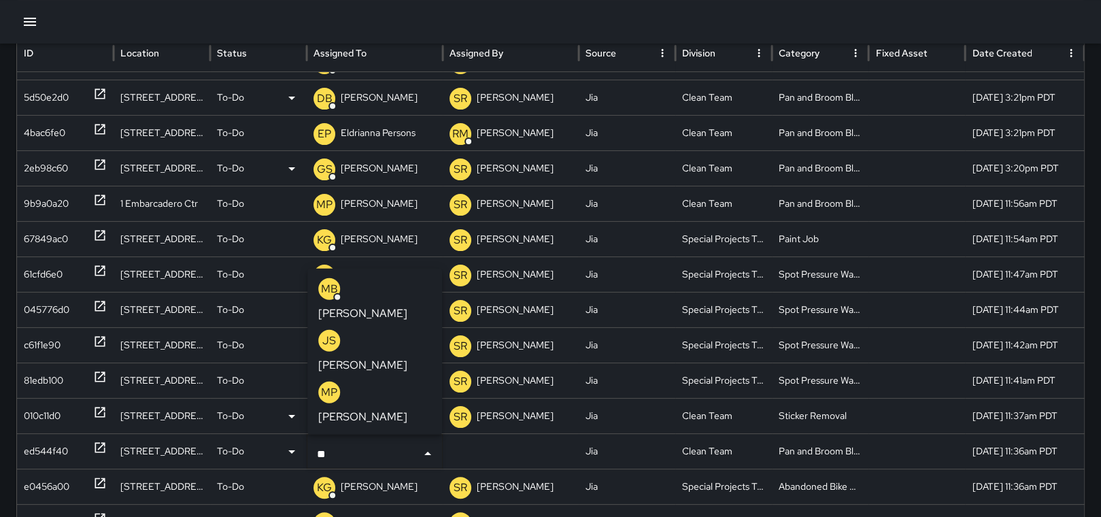
type input "***"
click at [393, 416] on p "[PERSON_NAME]" at bounding box center [362, 417] width 89 height 16
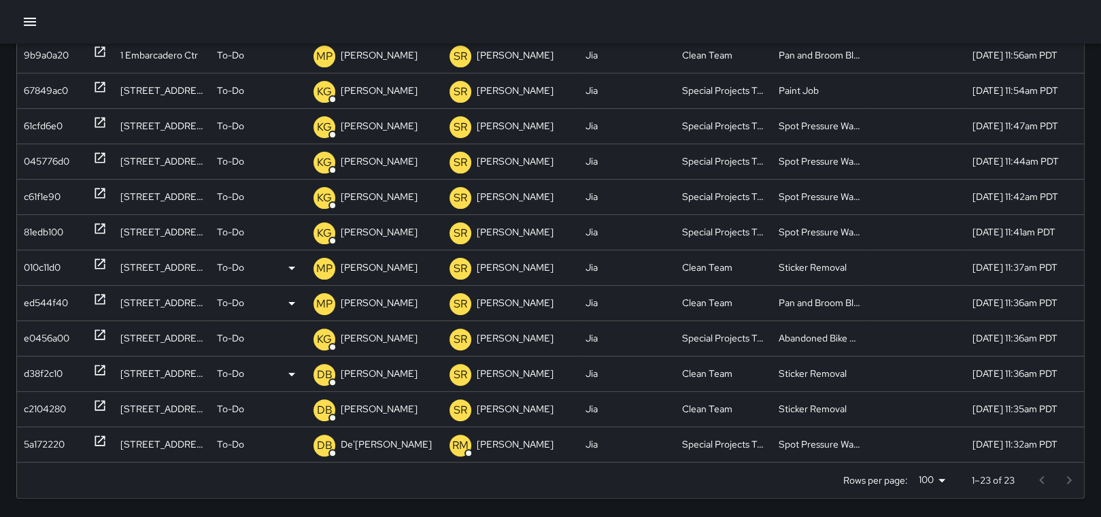
scroll to position [298, 0]
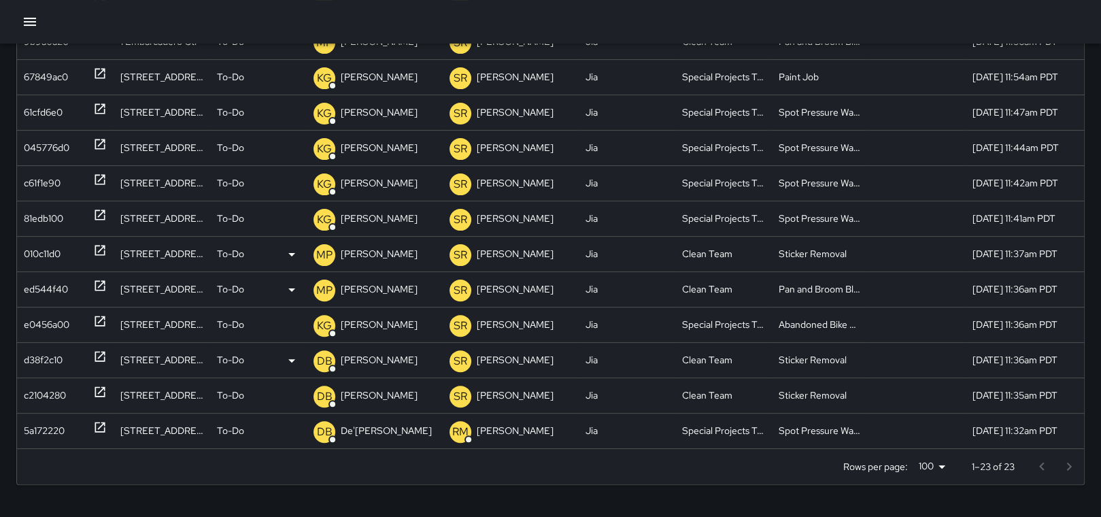
click at [409, 357] on div "DB [PERSON_NAME]" at bounding box center [374, 360] width 122 height 35
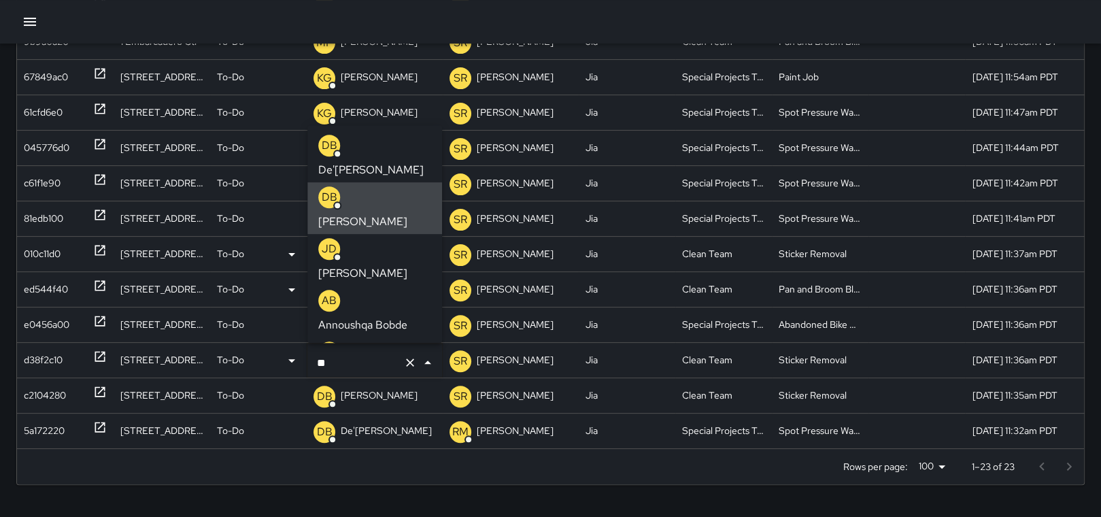
type input "*"
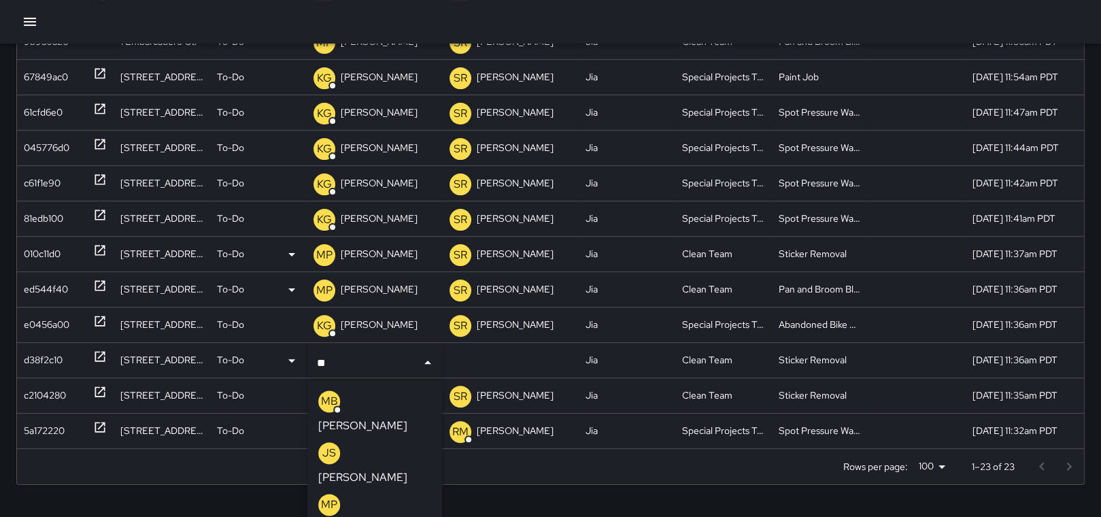
type input "***"
click at [373, 469] on p "[PERSON_NAME]" at bounding box center [362, 477] width 89 height 16
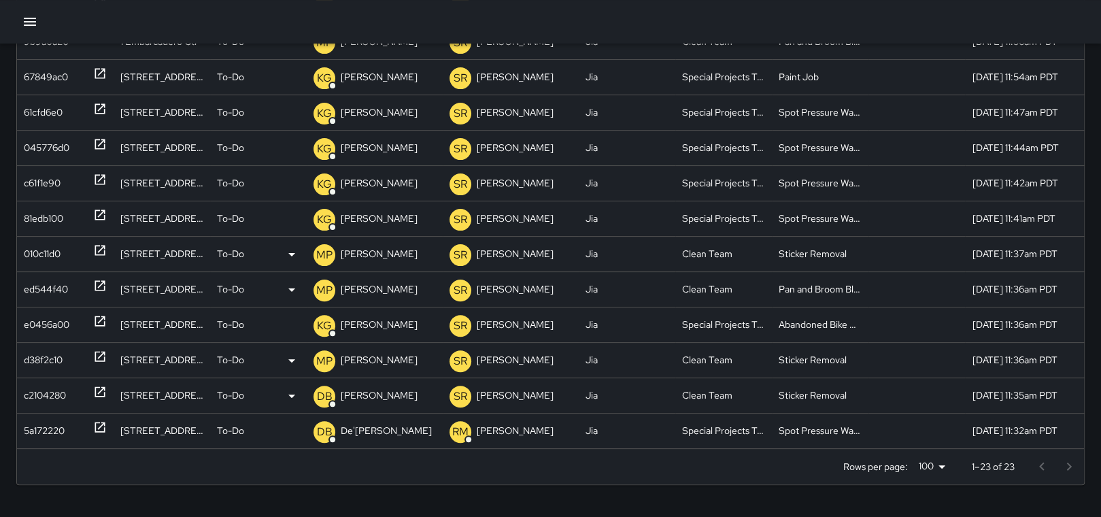
click at [376, 392] on p "[PERSON_NAME]" at bounding box center [379, 395] width 77 height 35
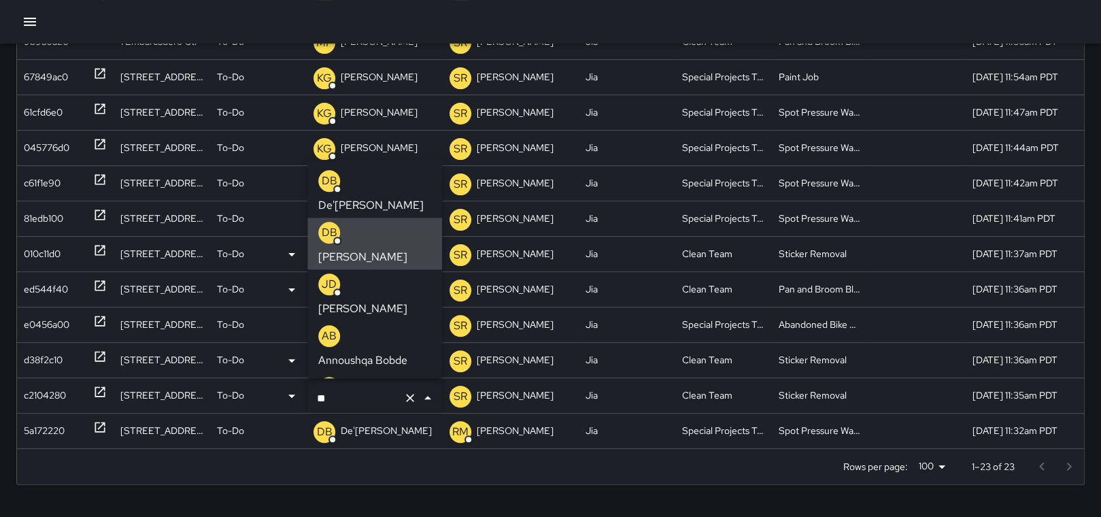
type input "*"
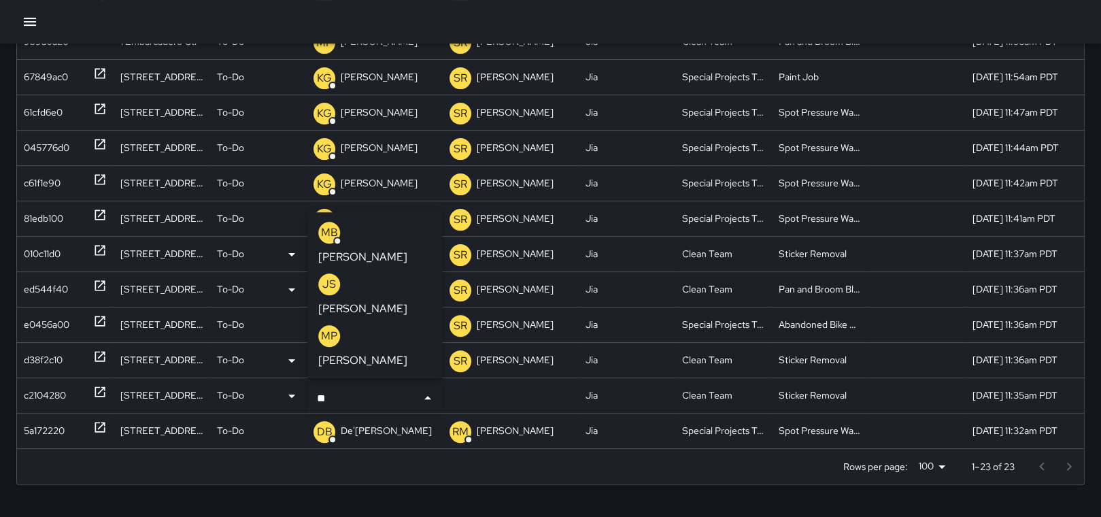
type input "***"
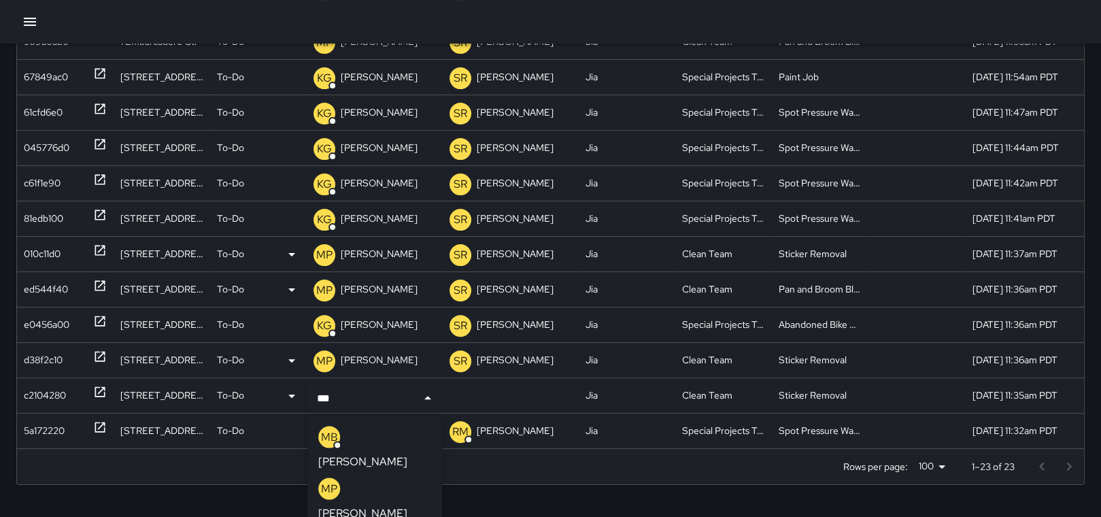
click at [334, 491] on p "MP" at bounding box center [329, 488] width 16 height 16
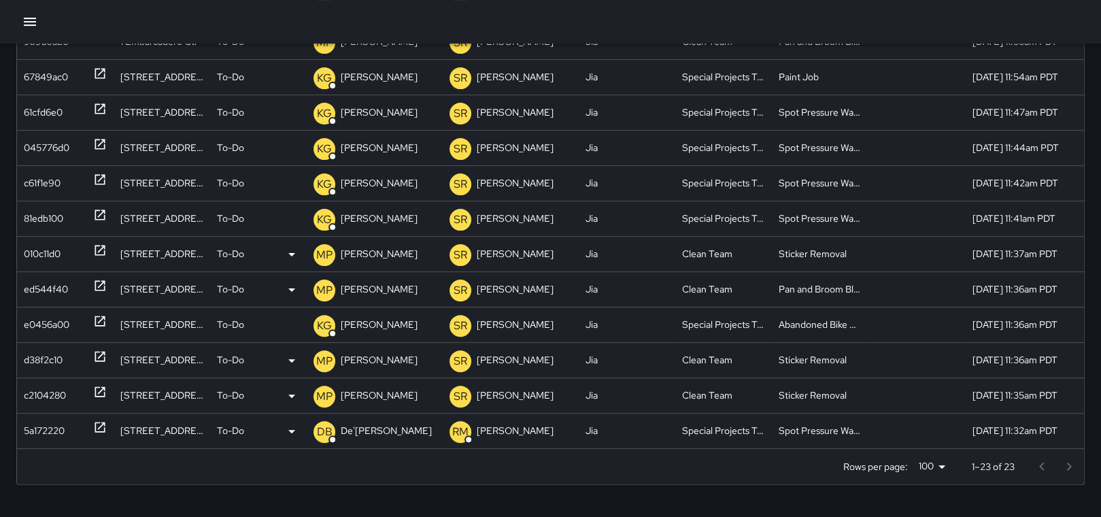
click at [368, 436] on p "De'[PERSON_NAME]" at bounding box center [386, 430] width 91 height 35
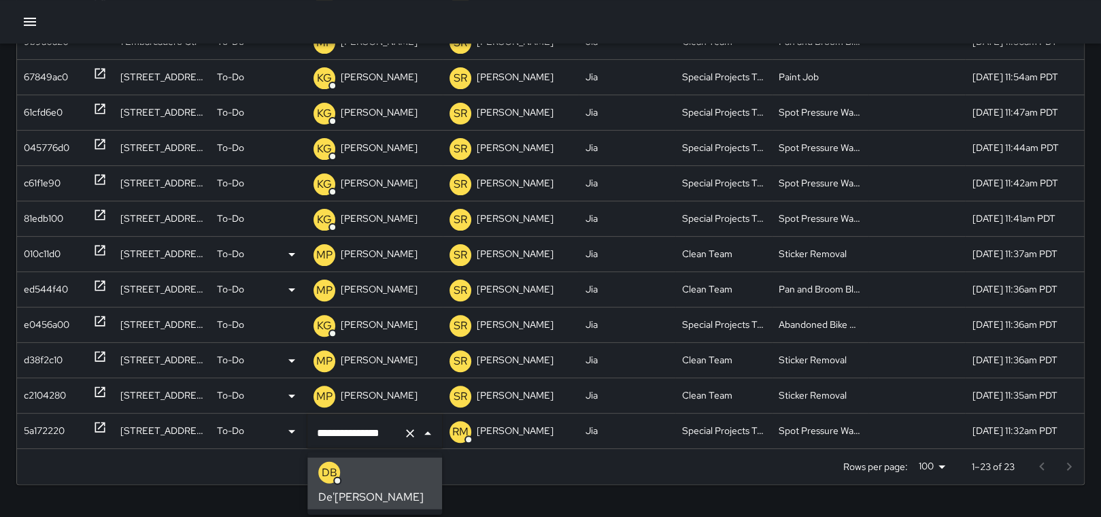
scroll to position [0, 0]
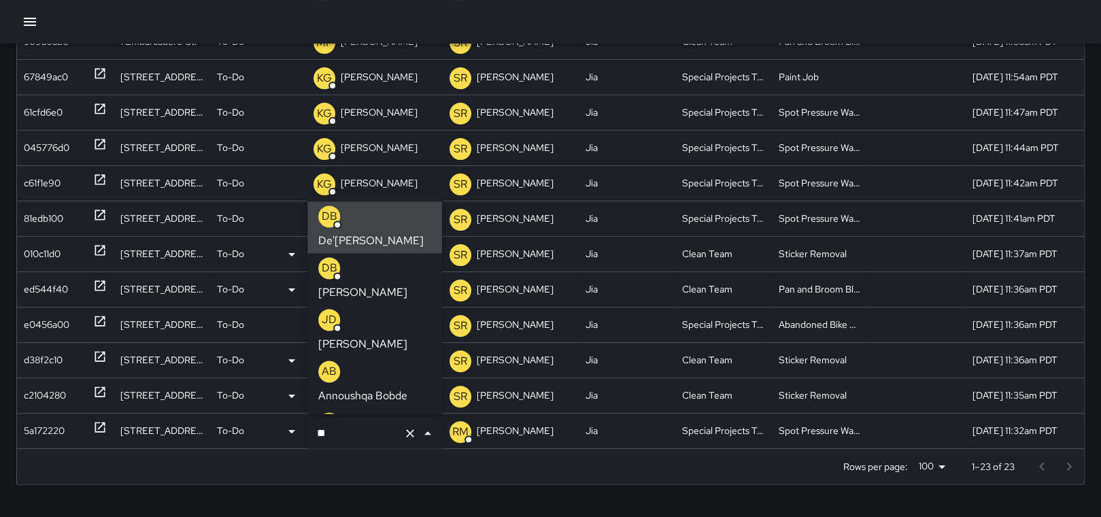
type input "*"
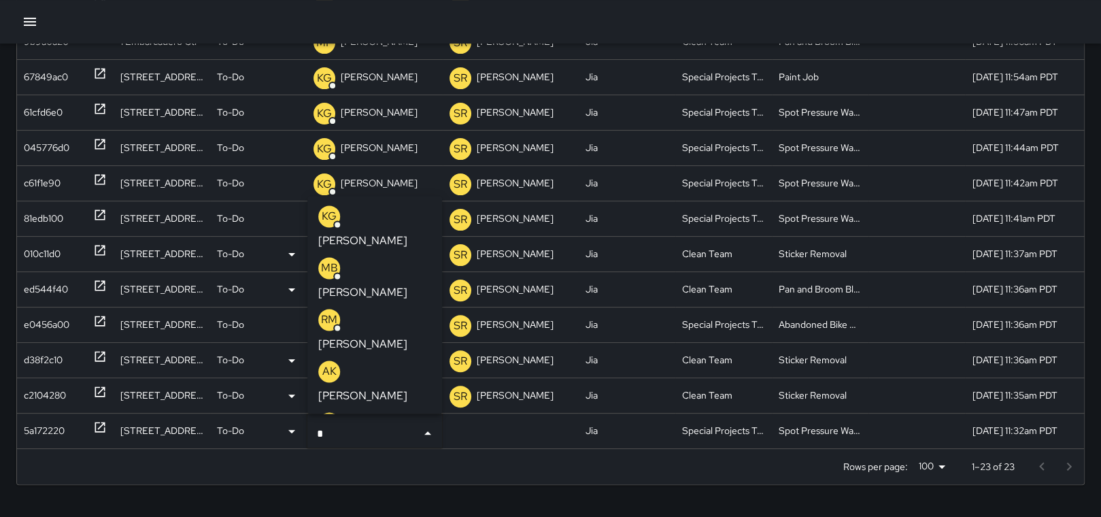
type input "**"
click at [377, 233] on p "[PERSON_NAME]" at bounding box center [362, 241] width 89 height 16
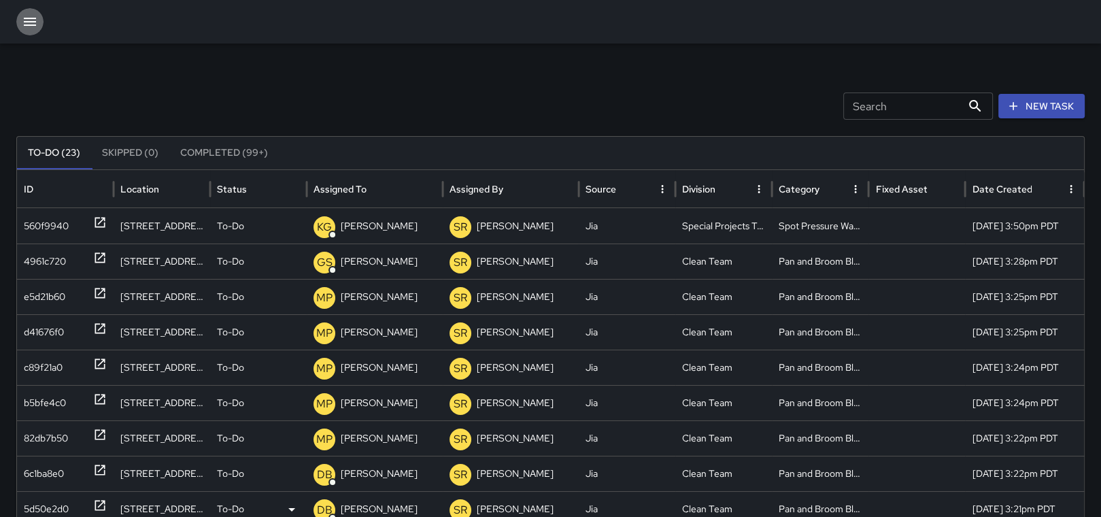
click at [22, 20] on icon "button" at bounding box center [30, 22] width 16 height 16
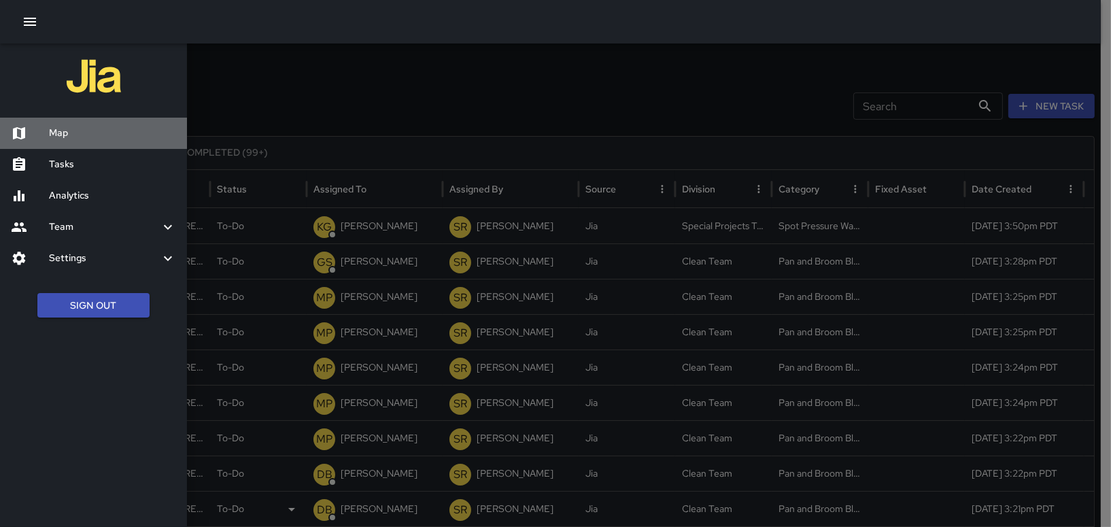
click at [78, 136] on h6 "Map" at bounding box center [112, 133] width 127 height 15
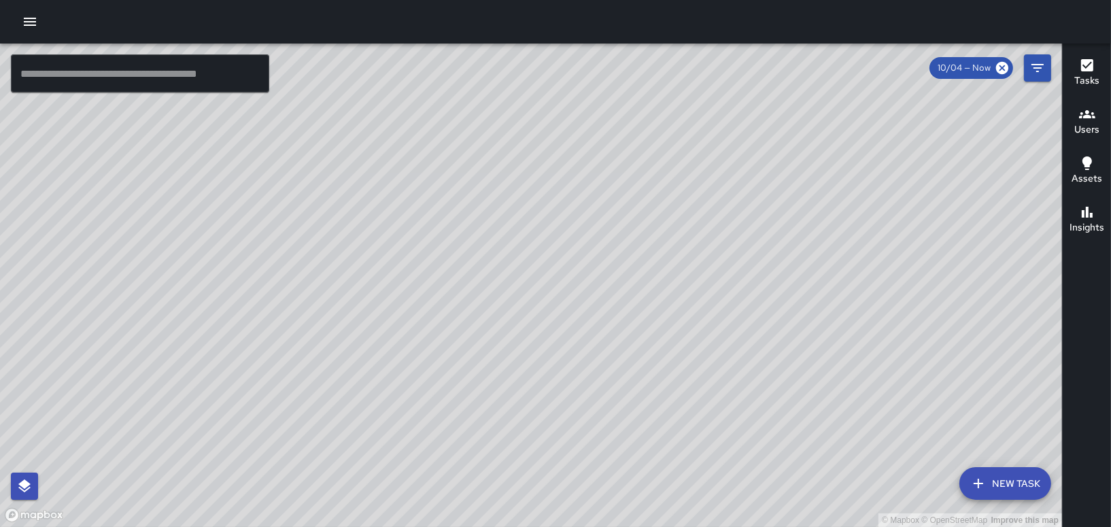
drag, startPoint x: 434, startPoint y: 321, endPoint x: 640, endPoint y: 211, distance: 232.7
click at [621, 227] on div "© Mapbox © OpenStreetMap Improve this map" at bounding box center [531, 285] width 1062 height 483
drag, startPoint x: 341, startPoint y: 288, endPoint x: 460, endPoint y: 214, distance: 139.2
click at [455, 218] on div "© Mapbox © OpenStreetMap Improve this map" at bounding box center [531, 285] width 1062 height 483
drag, startPoint x: 232, startPoint y: 295, endPoint x: 333, endPoint y: 284, distance: 101.9
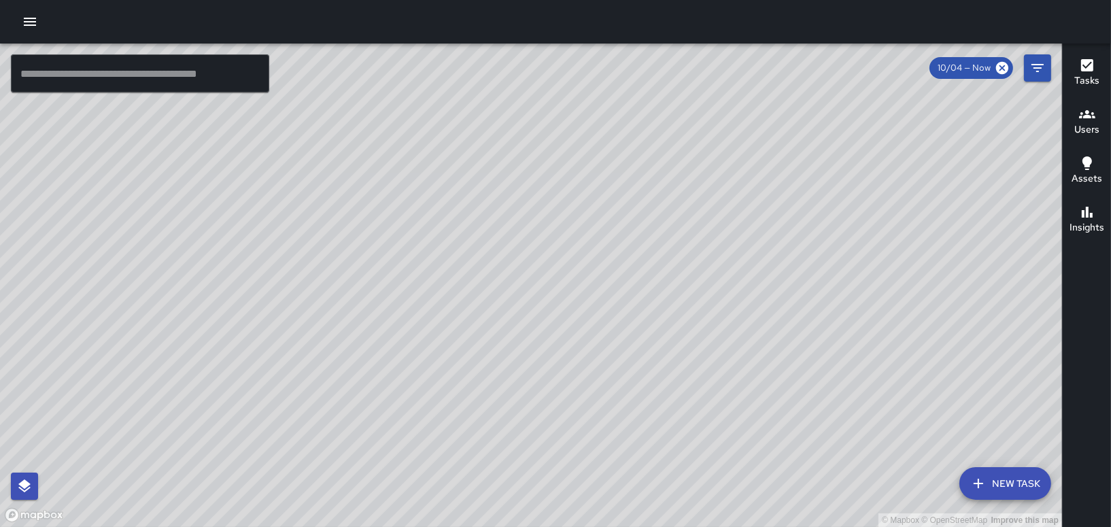
click at [273, 289] on div "© Mapbox © OpenStreetMap Improve this map" at bounding box center [531, 285] width 1062 height 483
drag, startPoint x: 222, startPoint y: 291, endPoint x: 315, endPoint y: 289, distance: 93.2
click at [293, 289] on div "© Mapbox © OpenStreetMap Improve this map" at bounding box center [531, 285] width 1062 height 483
drag, startPoint x: 273, startPoint y: 325, endPoint x: 359, endPoint y: 291, distance: 92.8
click at [356, 293] on div "© Mapbox © OpenStreetMap Improve this map" at bounding box center [531, 285] width 1062 height 483
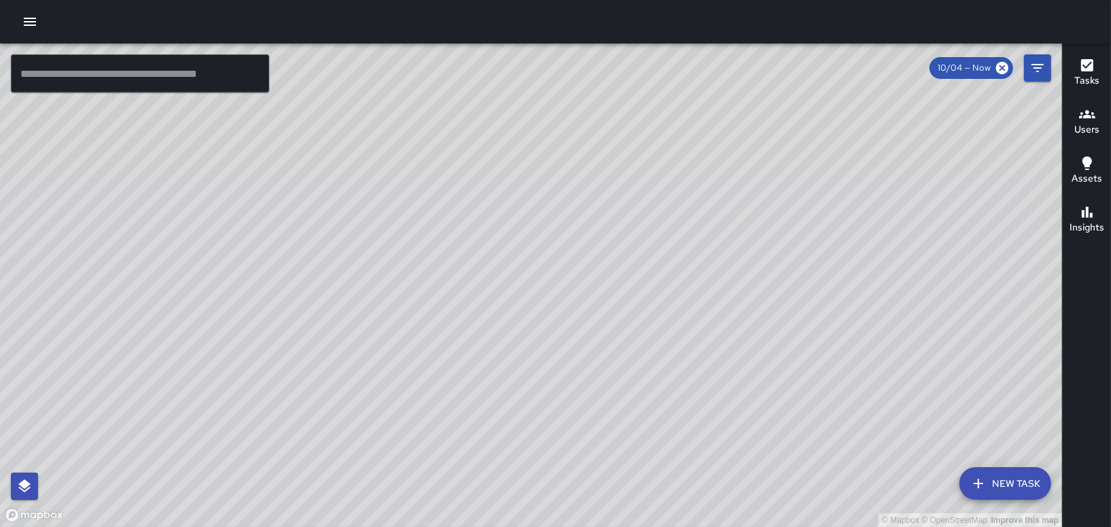
drag, startPoint x: 334, startPoint y: 277, endPoint x: 333, endPoint y: 375, distance: 97.9
click at [332, 366] on div "© Mapbox © OpenStreetMap Improve this map" at bounding box center [531, 285] width 1062 height 483
drag, startPoint x: 305, startPoint y: 345, endPoint x: 409, endPoint y: -71, distance: 428.2
click at [409, 0] on html "© Mapbox © OpenStreetMap Improve this map ​ New Task 10/04 — Now Map Layers Tas…" at bounding box center [555, 263] width 1111 height 527
drag, startPoint x: 359, startPoint y: 205, endPoint x: 281, endPoint y: 223, distance: 80.3
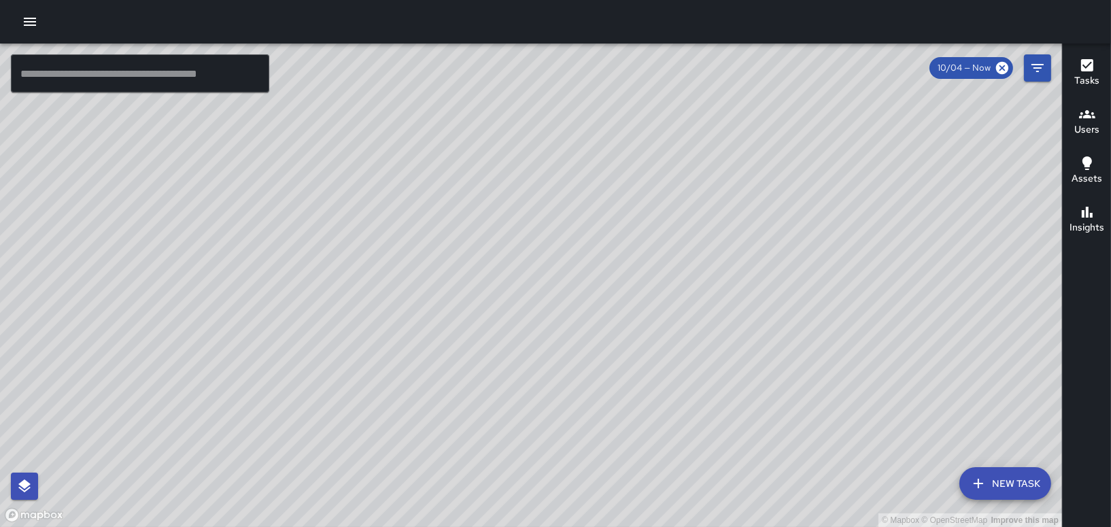
click at [281, 223] on div "© Mapbox © OpenStreetMap Improve this map" at bounding box center [531, 285] width 1062 height 483
drag, startPoint x: 438, startPoint y: 139, endPoint x: 396, endPoint y: 402, distance: 266.3
click at [396, 402] on div "© Mapbox © OpenStreetMap Improve this map" at bounding box center [531, 285] width 1062 height 483
drag, startPoint x: 390, startPoint y: 236, endPoint x: 430, endPoint y: 398, distance: 167.4
click at [430, 425] on div "© Mapbox © OpenStreetMap Improve this map" at bounding box center [531, 285] width 1062 height 483
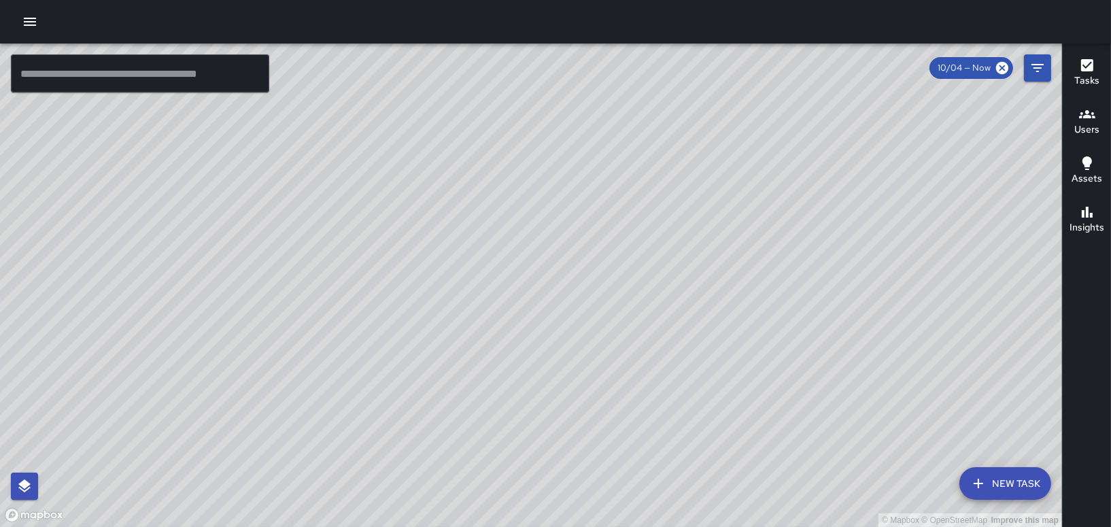
drag, startPoint x: 398, startPoint y: 311, endPoint x: 236, endPoint y: 461, distance: 220.8
click at [236, 461] on div "© Mapbox © OpenStreetMap Improve this map" at bounding box center [531, 285] width 1062 height 483
drag, startPoint x: 292, startPoint y: 304, endPoint x: 587, endPoint y: 551, distance: 384.1
click at [587, 526] on html "© Mapbox © OpenStreetMap Improve this map ​ New Task 10/04 — Now Map Layers Tas…" at bounding box center [555, 263] width 1111 height 527
drag, startPoint x: 509, startPoint y: 375, endPoint x: 547, endPoint y: 301, distance: 83.6
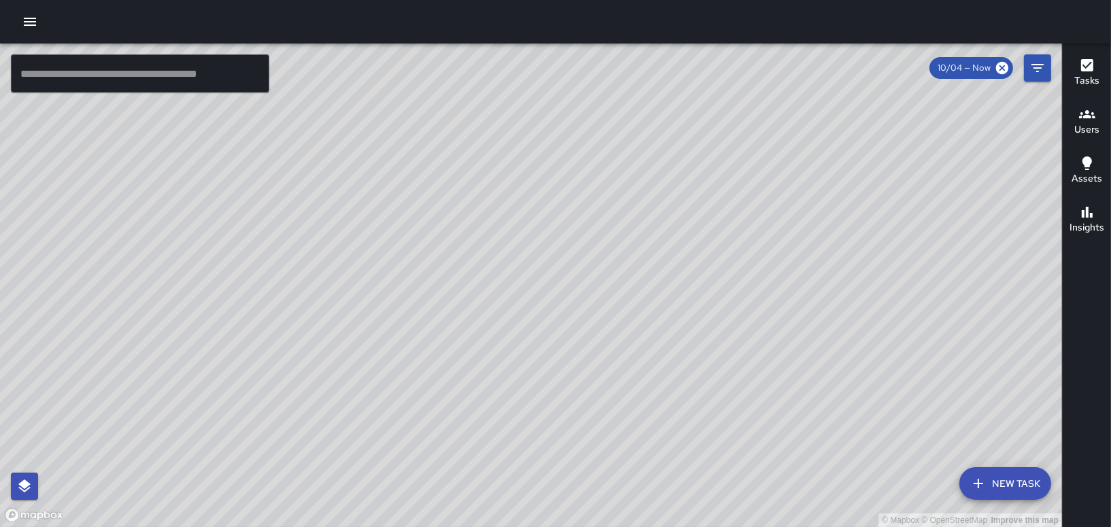
click at [530, 327] on div "© Mapbox © OpenStreetMap Improve this map" at bounding box center [531, 285] width 1062 height 483
drag, startPoint x: 584, startPoint y: 165, endPoint x: 343, endPoint y: 343, distance: 300.0
click at [343, 343] on div "© Mapbox © OpenStreetMap Improve this map" at bounding box center [531, 285] width 1062 height 483
drag, startPoint x: 318, startPoint y: 352, endPoint x: 346, endPoint y: 317, distance: 45.0
click at [345, 317] on div "© Mapbox © OpenStreetMap Improve this map" at bounding box center [531, 285] width 1062 height 483
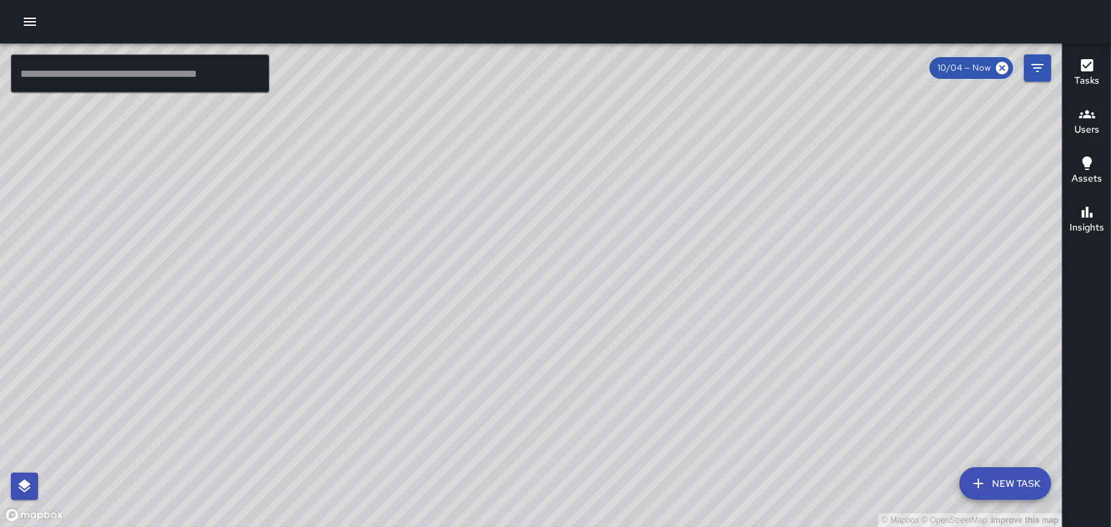
drag, startPoint x: 425, startPoint y: 252, endPoint x: 440, endPoint y: 105, distance: 148.3
click at [440, 106] on div "© Mapbox © OpenStreetMap Improve this map" at bounding box center [531, 285] width 1062 height 483
click at [24, 22] on icon "button" at bounding box center [30, 22] width 16 height 16
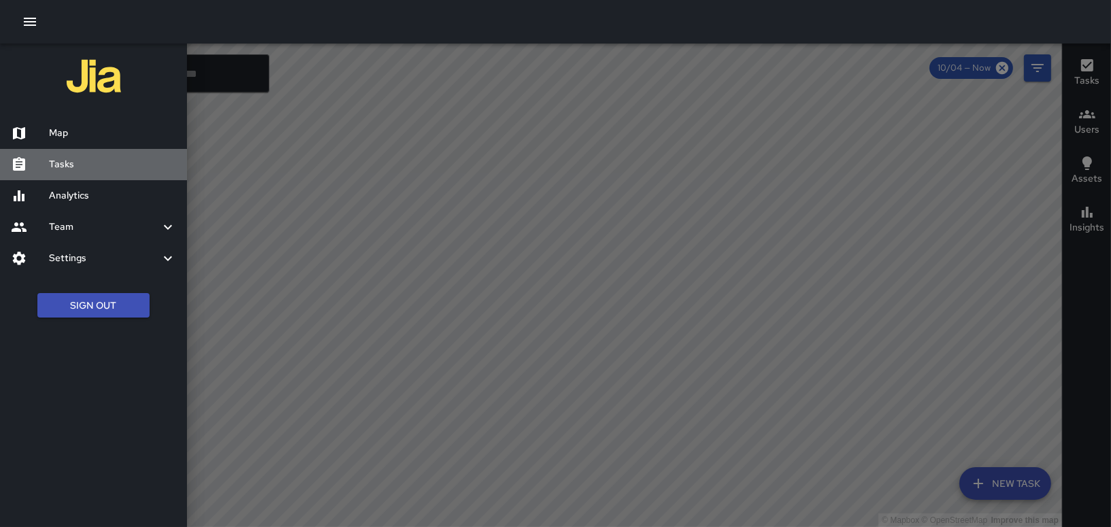
click at [60, 171] on h6 "Tasks" at bounding box center [112, 164] width 127 height 15
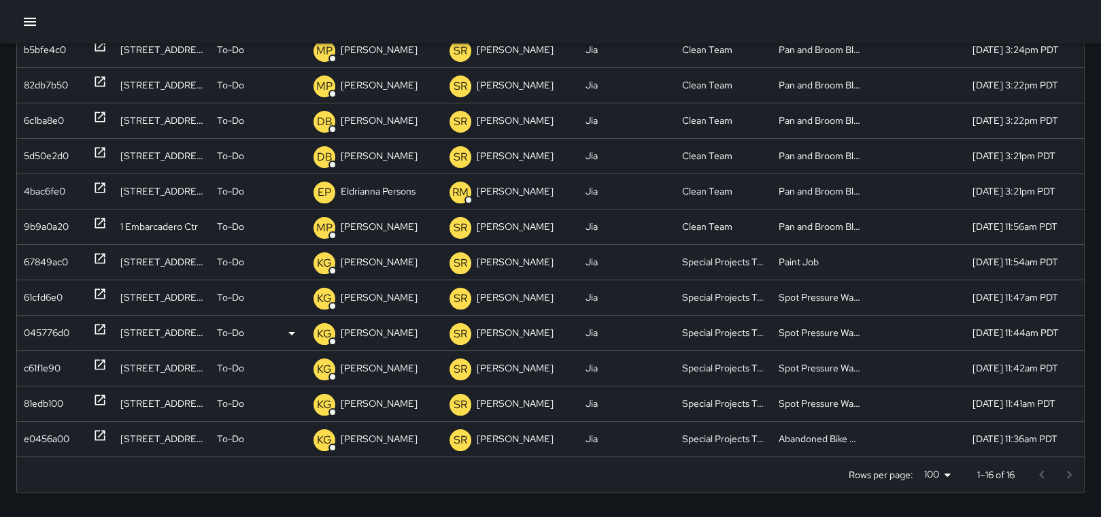
scroll to position [298, 0]
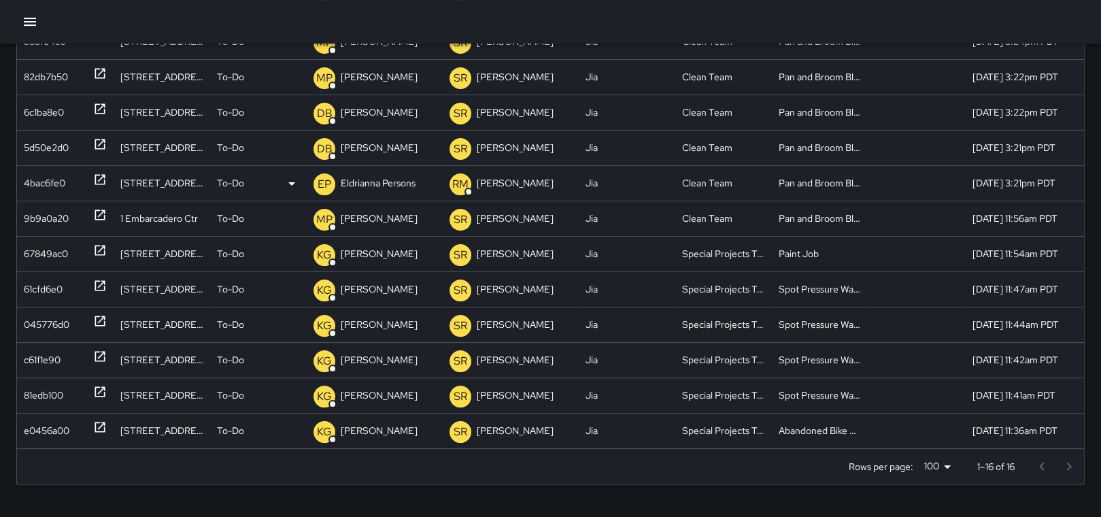
click at [351, 189] on p "Eldrianna Persons" at bounding box center [378, 183] width 75 height 35
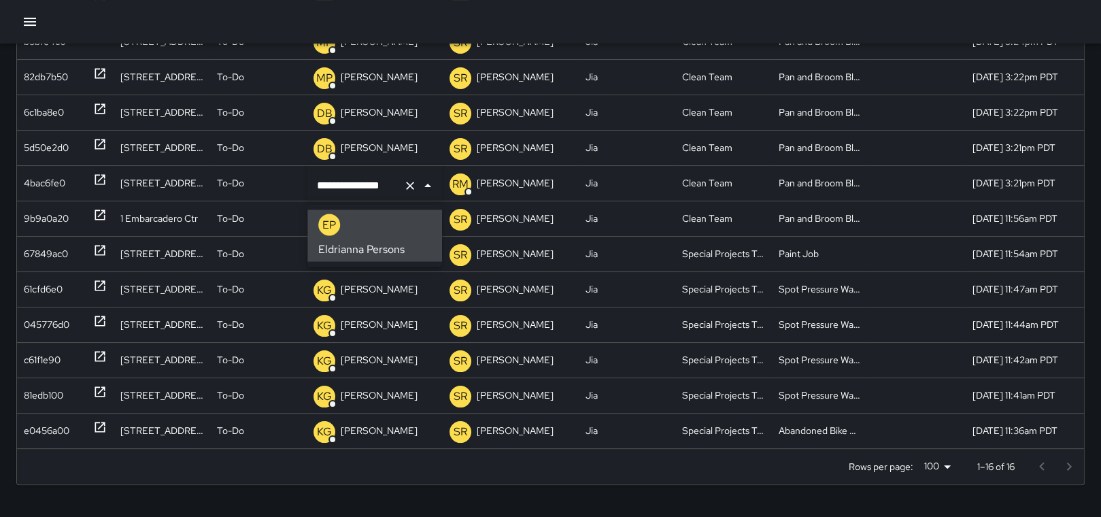
scroll to position [0, 0]
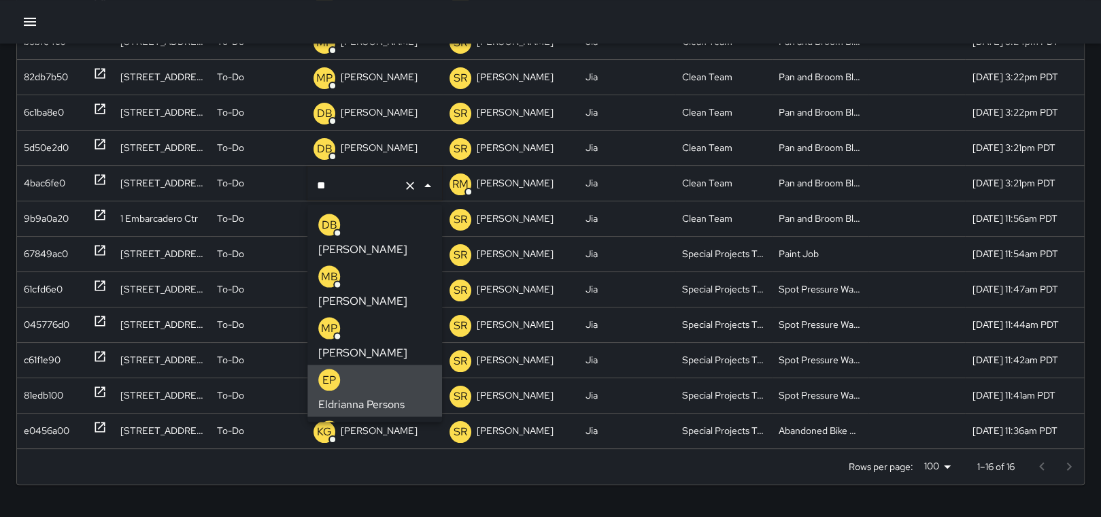
type input "*"
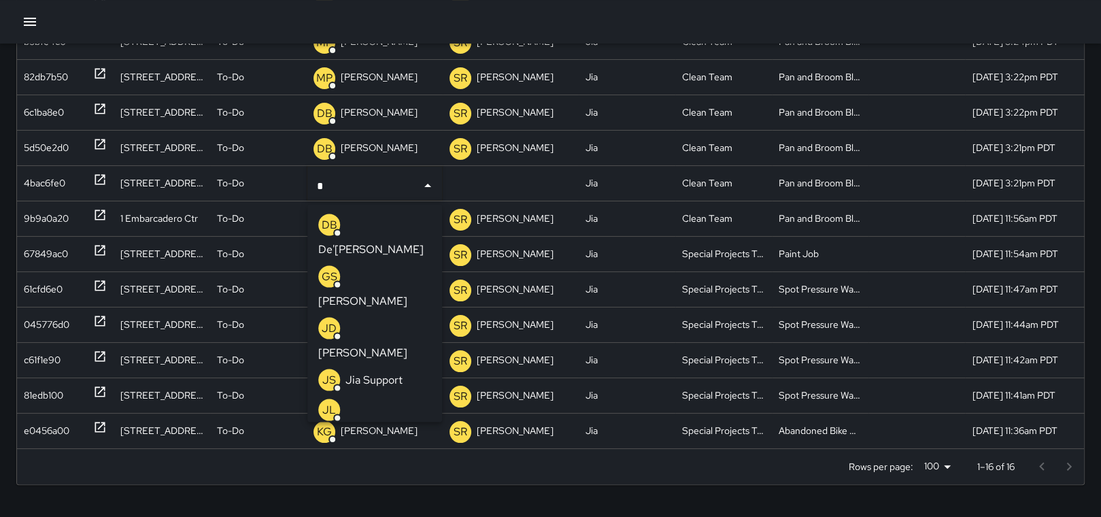
type input "**"
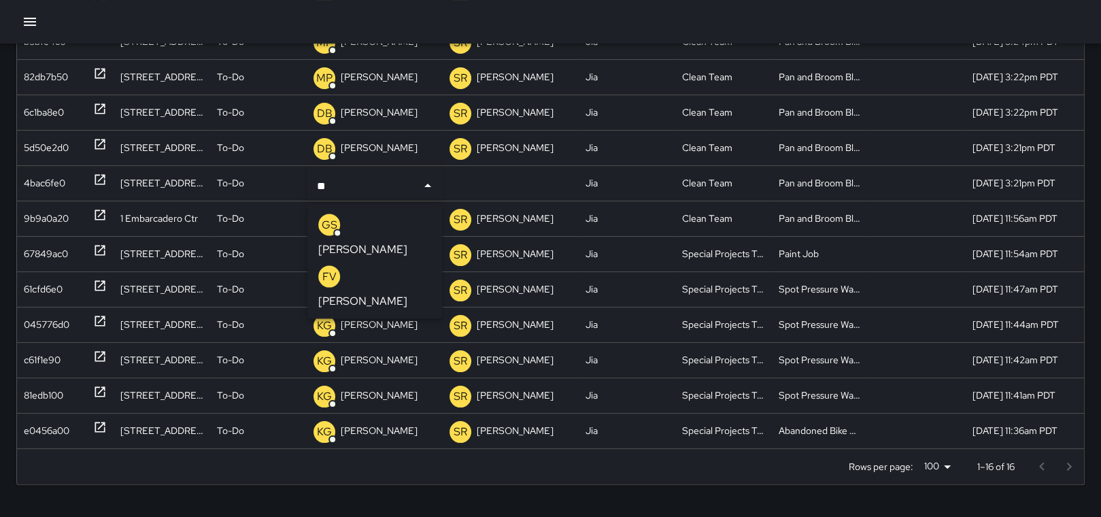
click at [383, 241] on p "[PERSON_NAME]" at bounding box center [362, 249] width 89 height 16
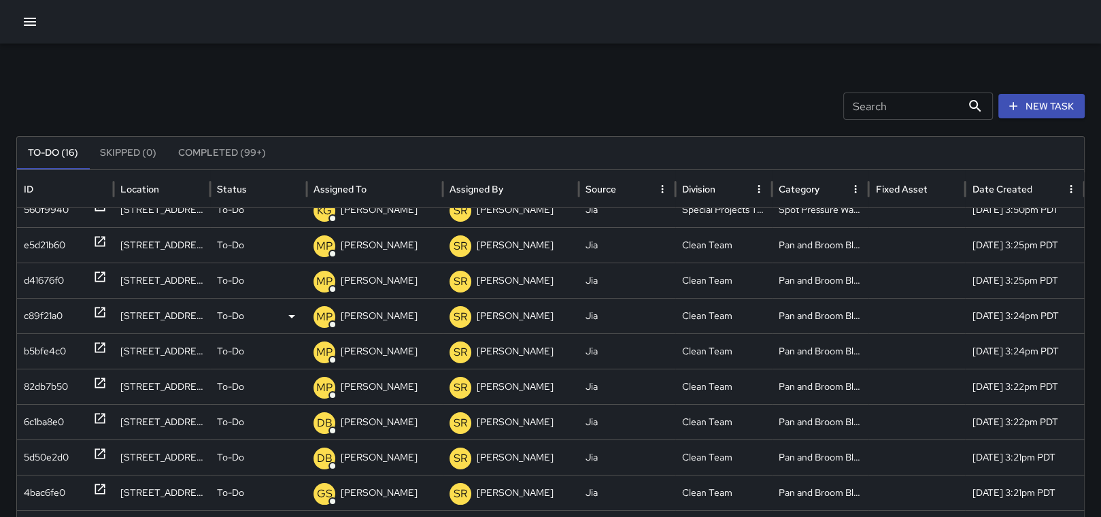
scroll to position [25, 0]
